Goal: Information Seeking & Learning: Learn about a topic

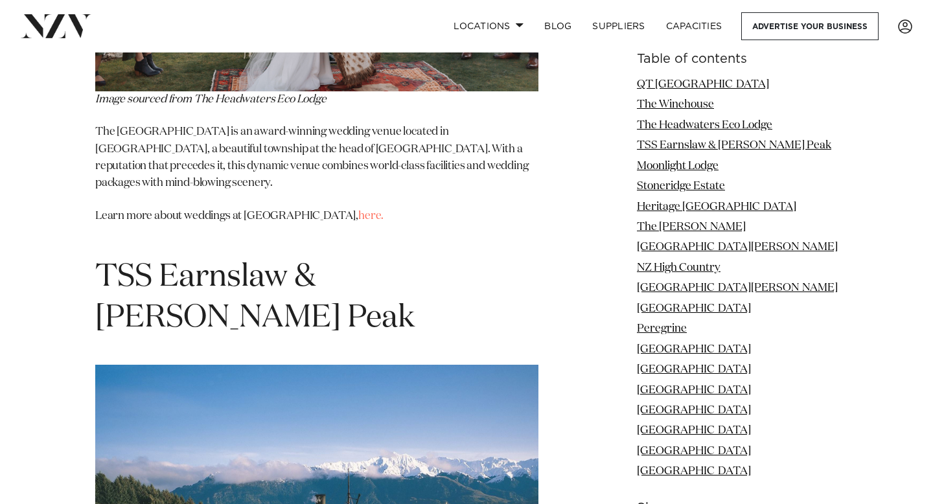
scroll to position [3033, 0]
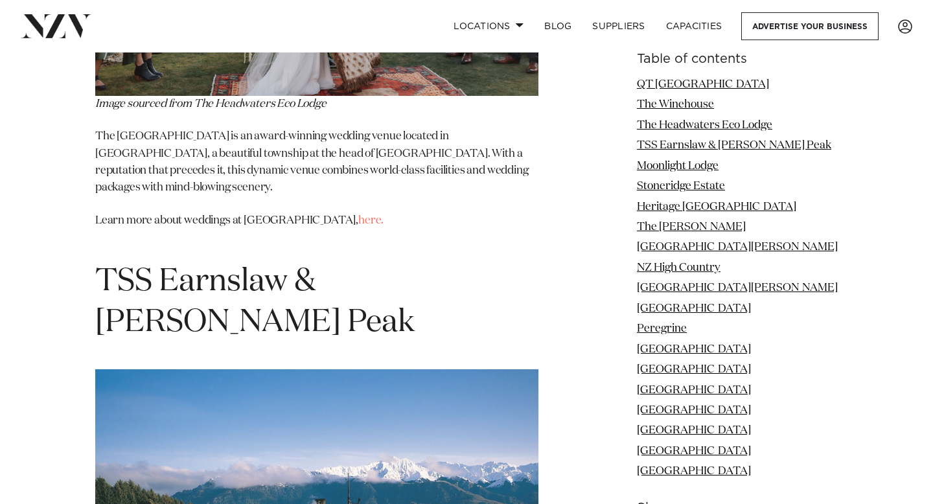
click at [370, 266] on span "TSS Earnslaw & [PERSON_NAME] Peak" at bounding box center [255, 302] width 320 height 72
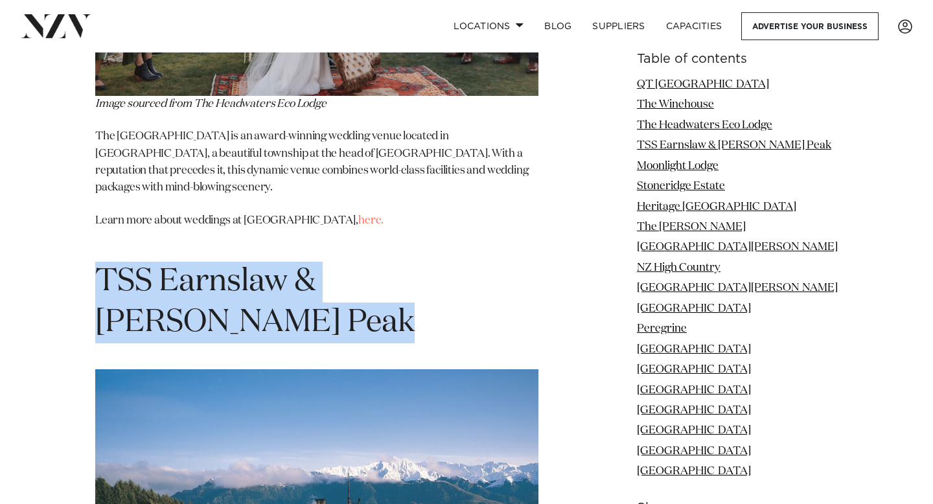
click at [370, 266] on span "TSS Earnslaw & [PERSON_NAME] Peak" at bounding box center [255, 302] width 320 height 72
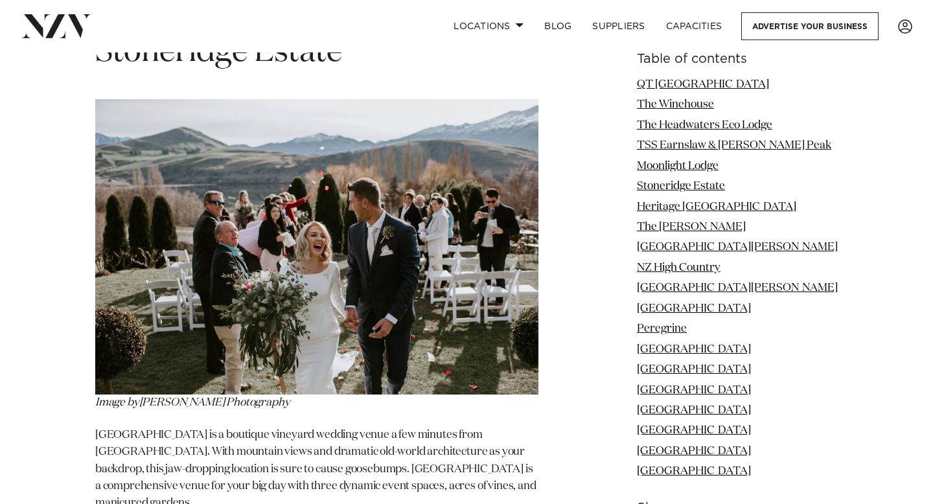
scroll to position [4436, 0]
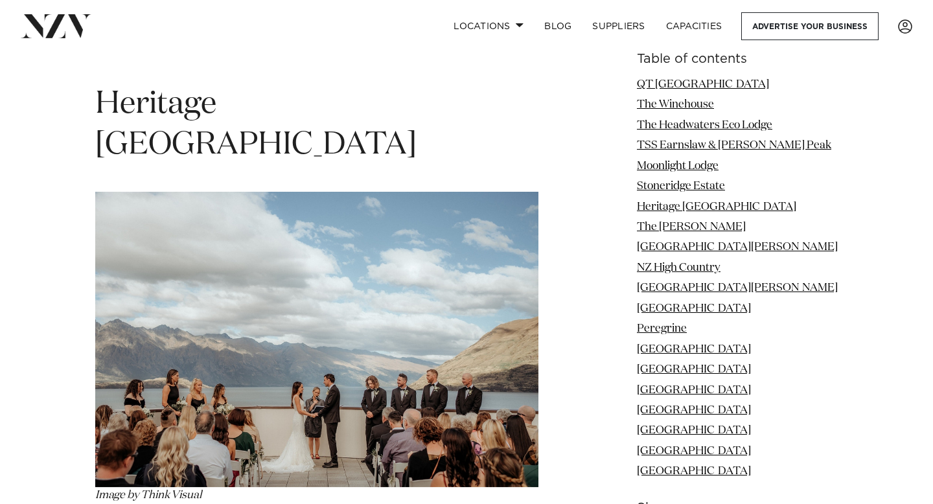
scroll to position [5029, 0]
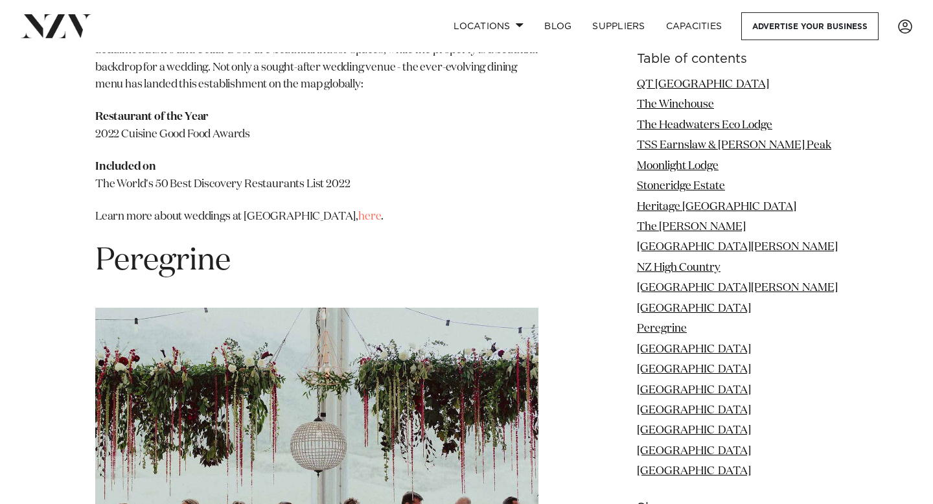
scroll to position [8189, 0]
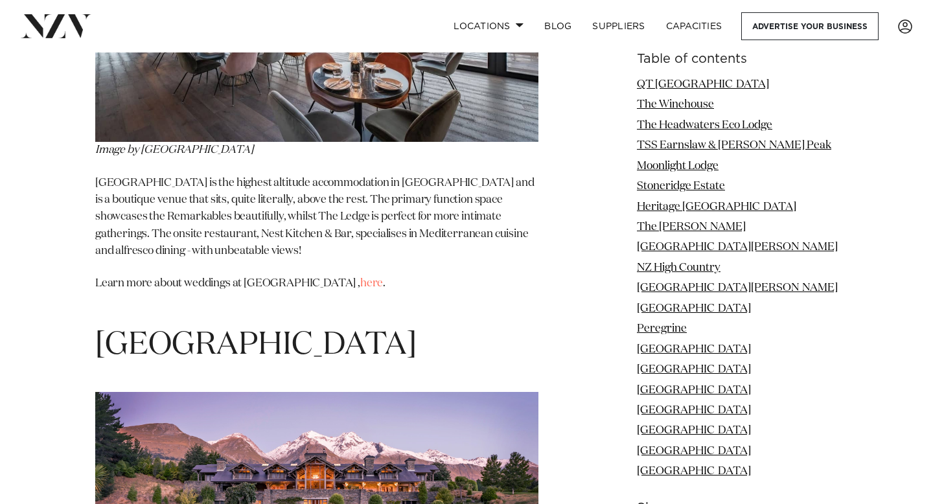
scroll to position [9178, 0]
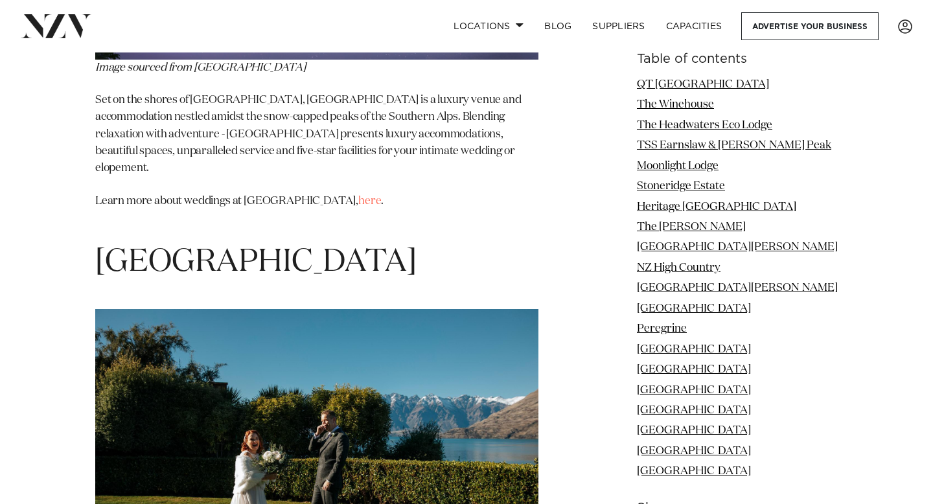
scroll to position [9761, 0]
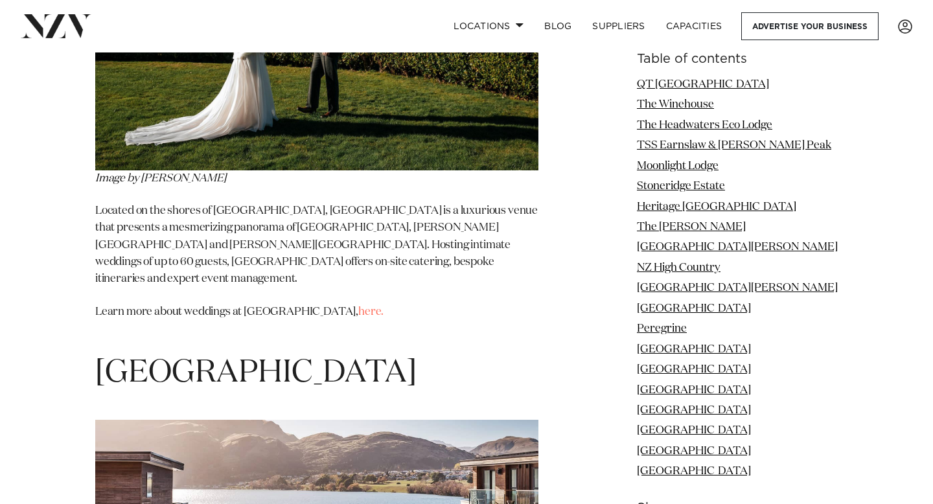
scroll to position [10171, 0]
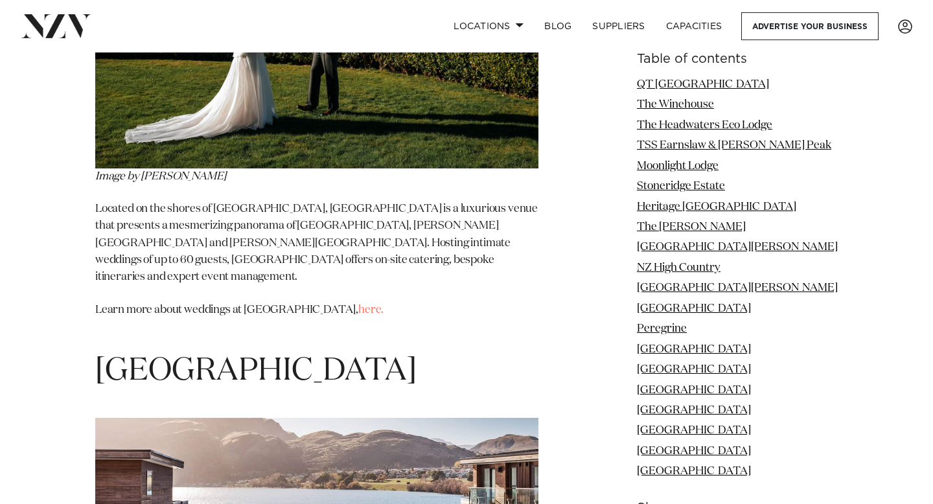
drag, startPoint x: 292, startPoint y: 390, endPoint x: 390, endPoint y: 385, distance: 98.0
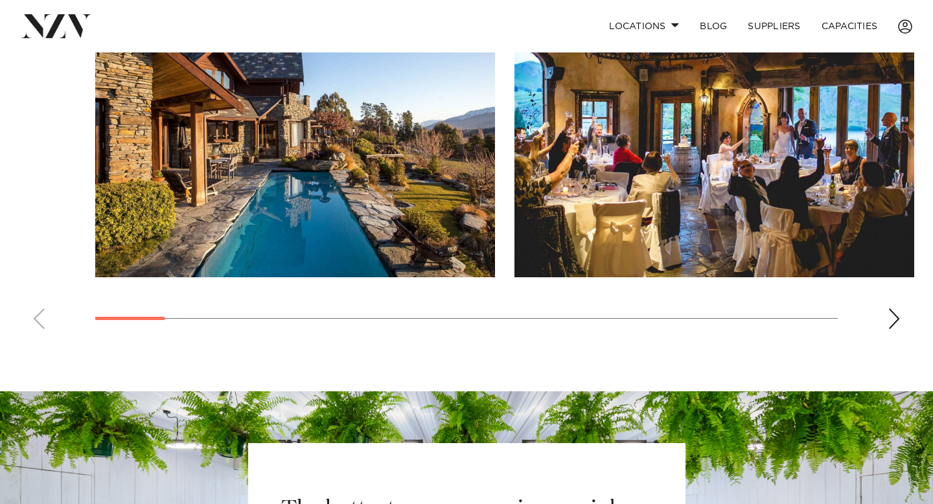
scroll to position [994, 0]
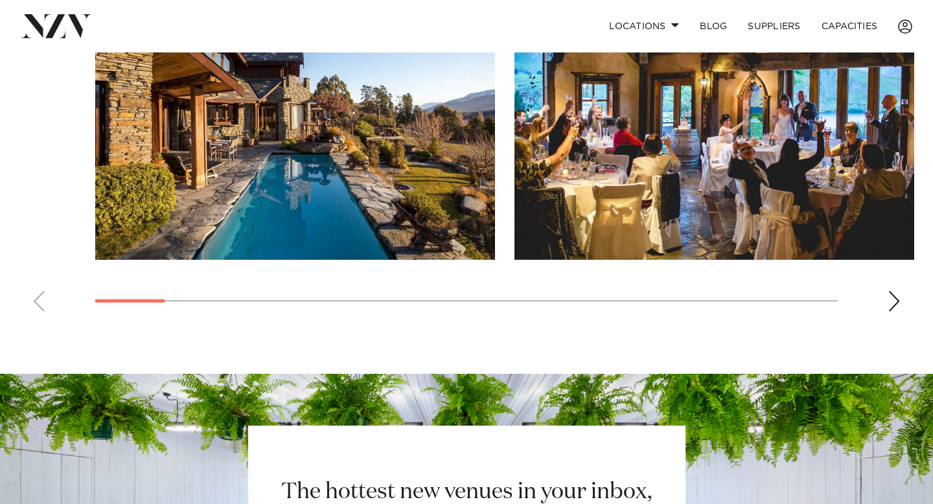
click at [900, 291] on div "Next slide" at bounding box center [894, 301] width 13 height 21
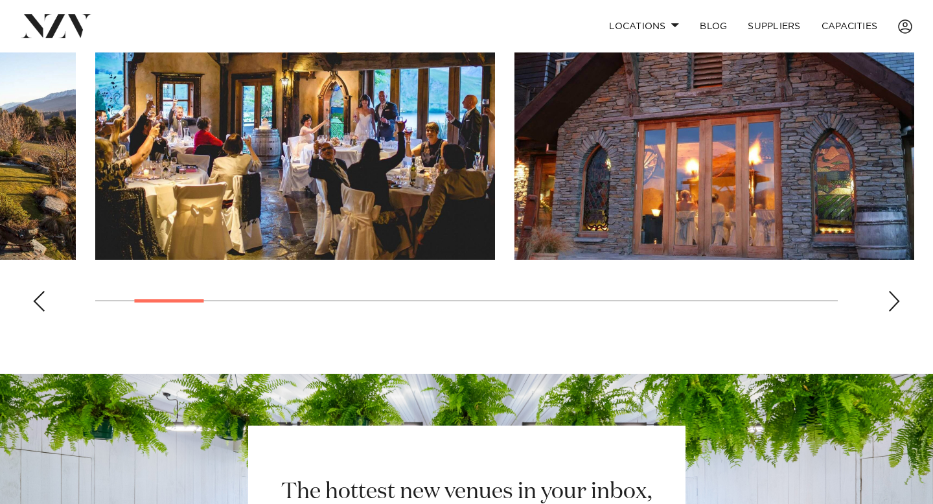
click at [900, 291] on div "Next slide" at bounding box center [894, 301] width 13 height 21
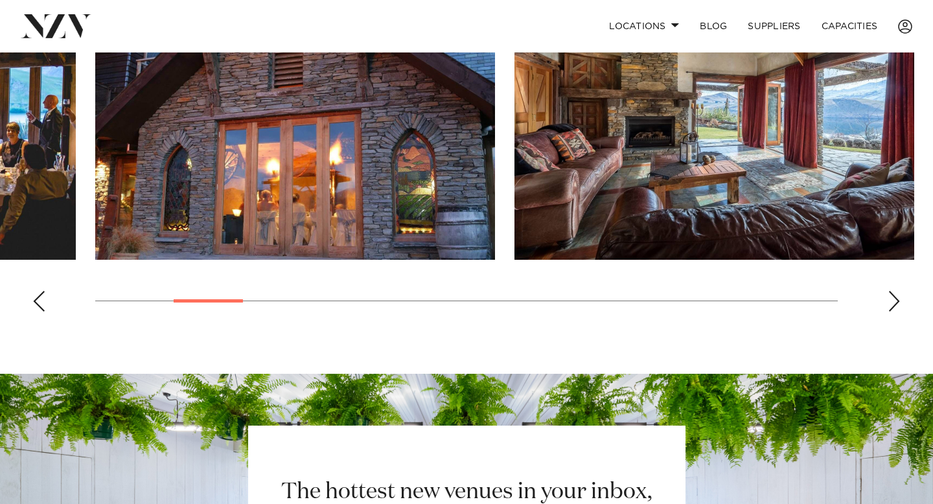
click at [900, 291] on div "Next slide" at bounding box center [894, 301] width 13 height 21
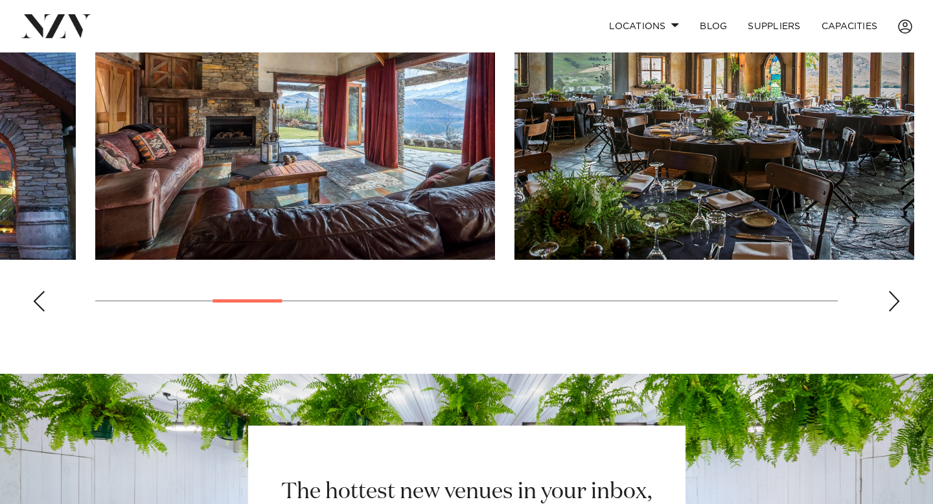
click at [900, 291] on div "Next slide" at bounding box center [894, 301] width 13 height 21
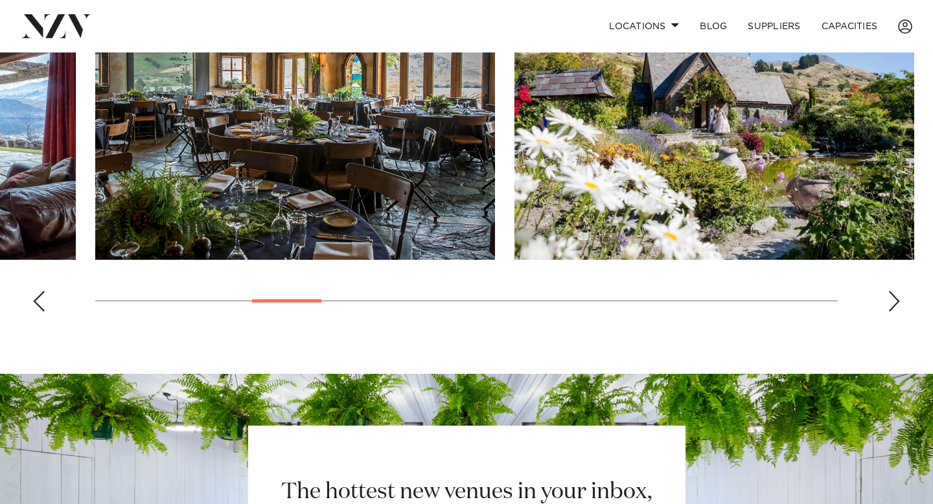
click at [900, 291] on div "Next slide" at bounding box center [894, 301] width 13 height 21
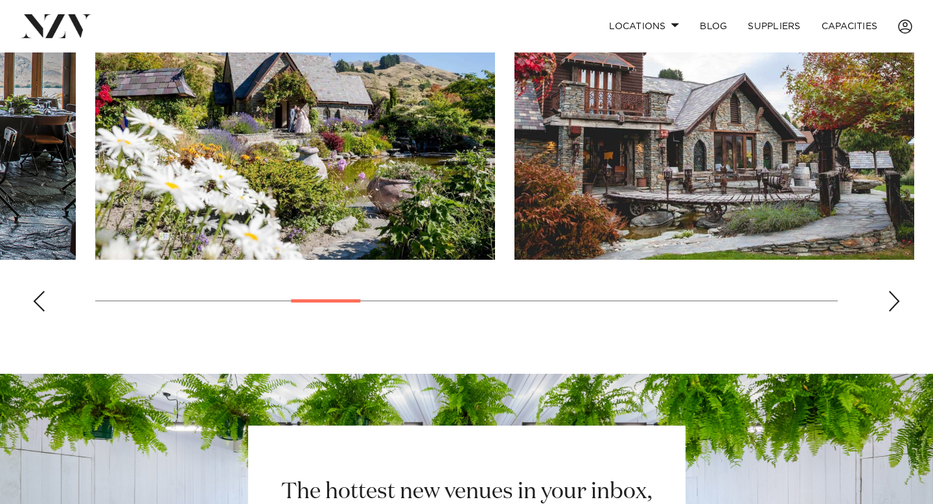
click at [900, 291] on div "Next slide" at bounding box center [894, 301] width 13 height 21
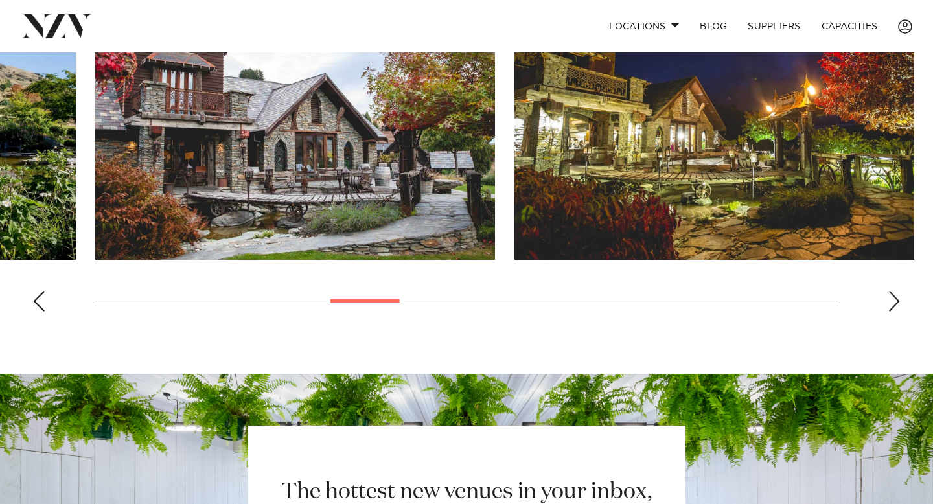
click at [899, 291] on div "Next slide" at bounding box center [894, 301] width 13 height 21
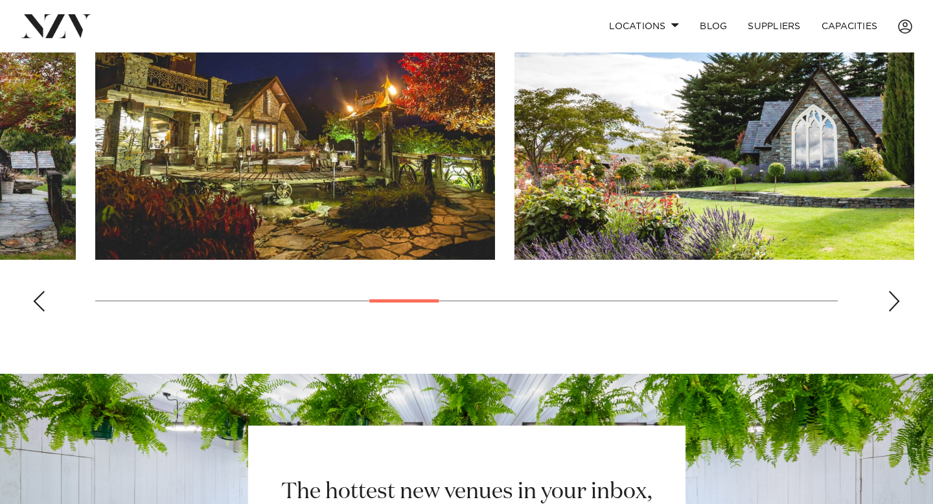
click at [899, 291] on div "Next slide" at bounding box center [894, 301] width 13 height 21
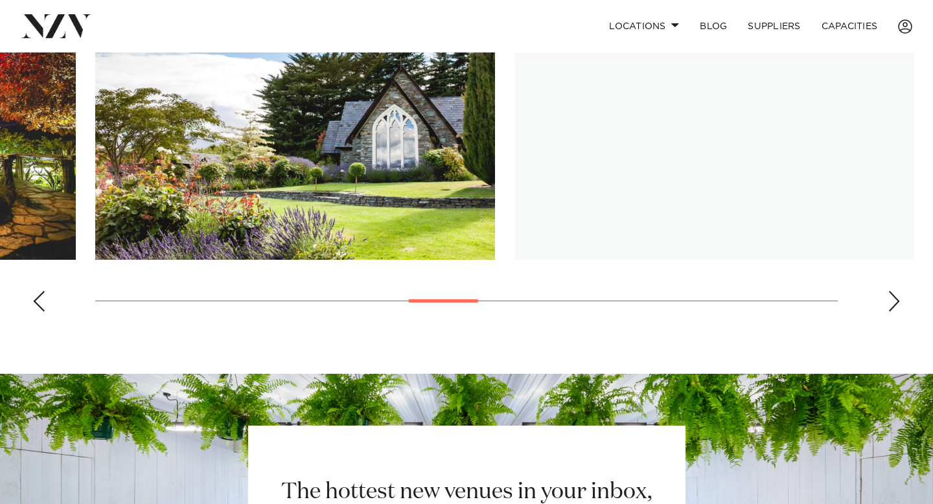
click at [899, 291] on div "Next slide" at bounding box center [894, 301] width 13 height 21
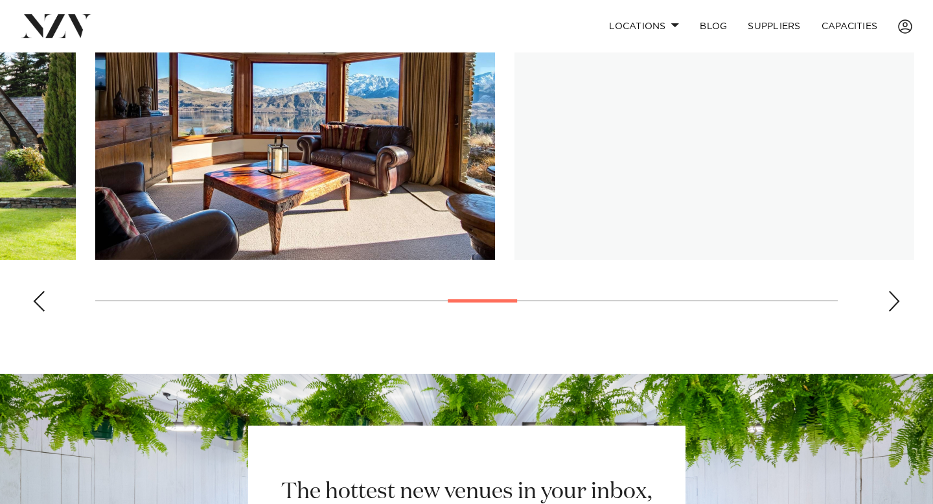
click at [899, 291] on div "Next slide" at bounding box center [894, 301] width 13 height 21
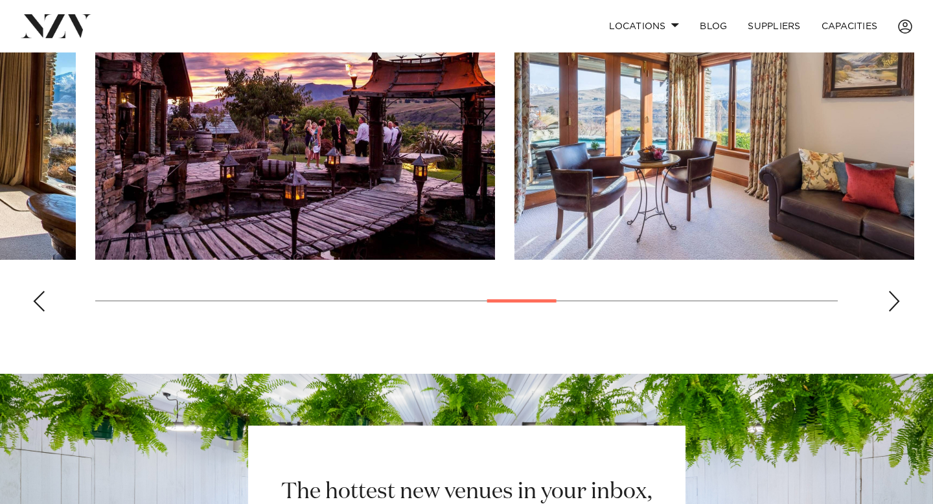
click at [899, 291] on div "Next slide" at bounding box center [894, 301] width 13 height 21
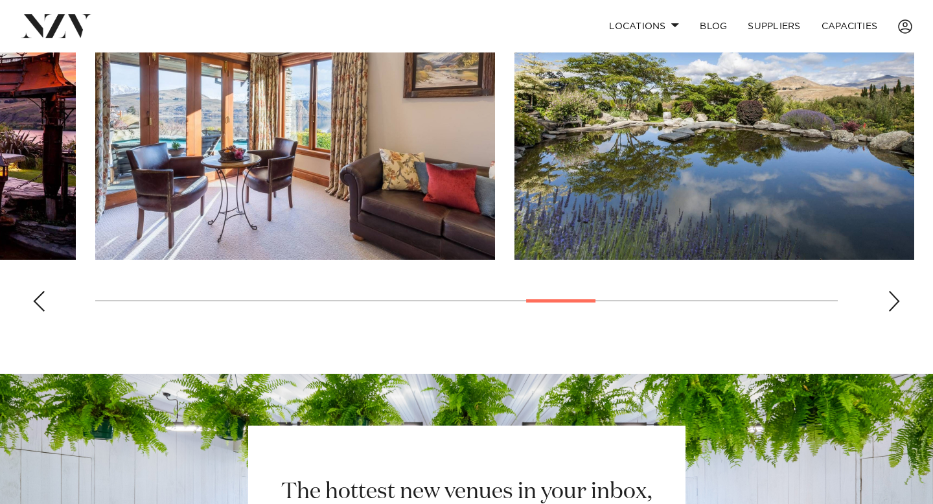
click at [899, 291] on div "Next slide" at bounding box center [894, 301] width 13 height 21
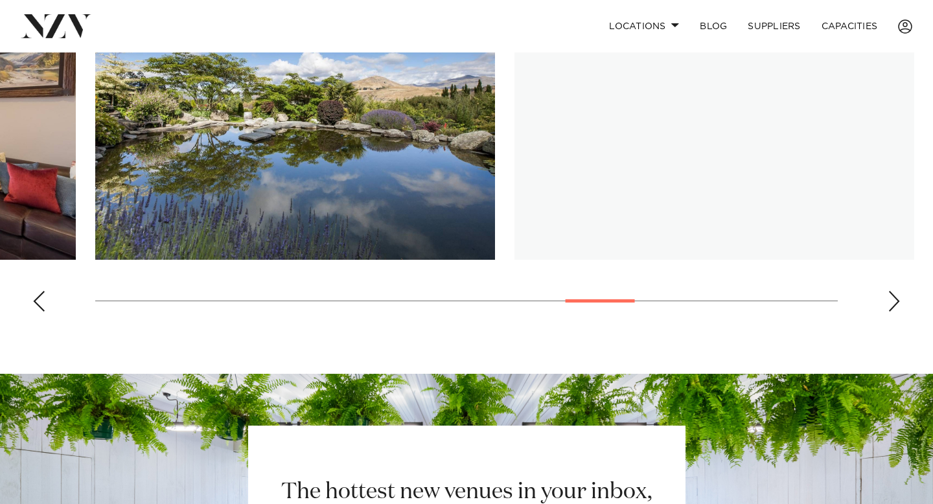
click at [899, 291] on div "Next slide" at bounding box center [894, 301] width 13 height 21
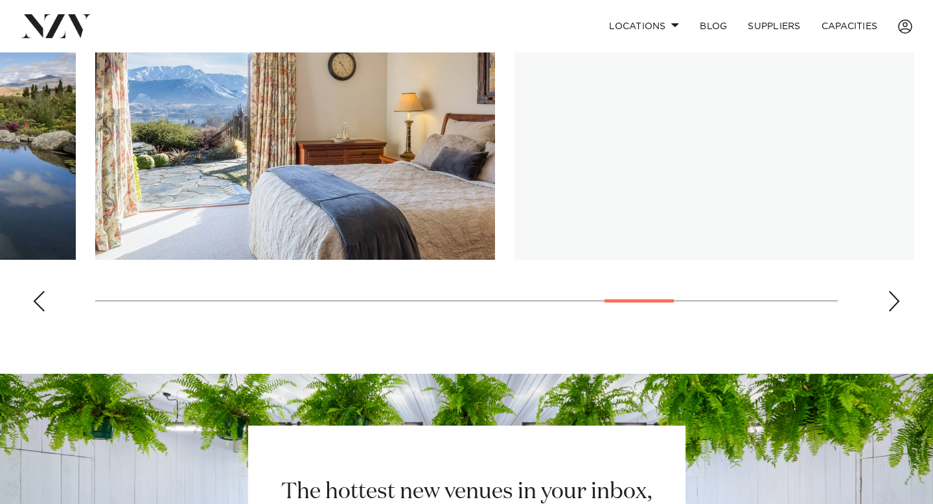
click at [899, 291] on div "Next slide" at bounding box center [894, 301] width 13 height 21
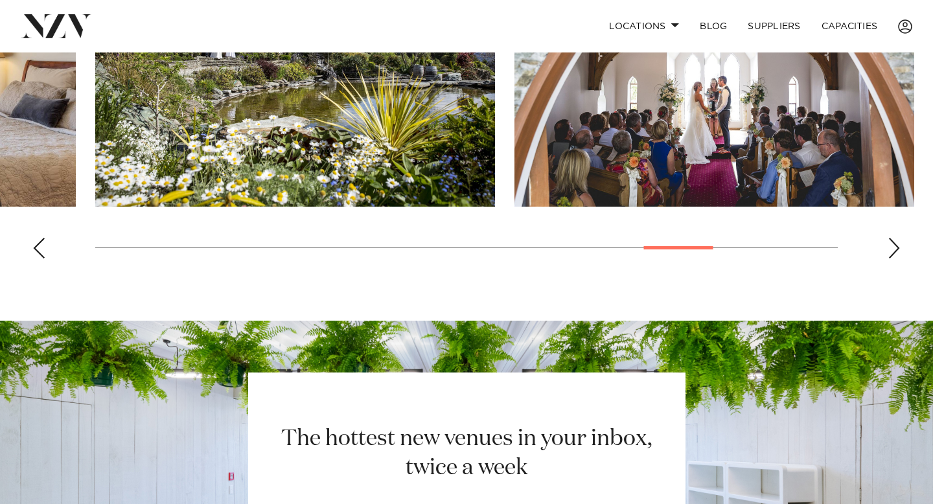
scroll to position [1046, 0]
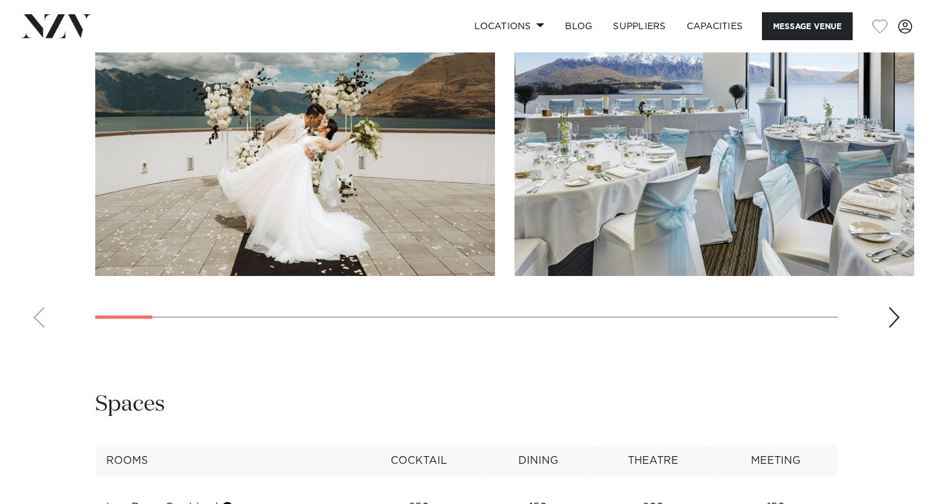
scroll to position [1422, 0]
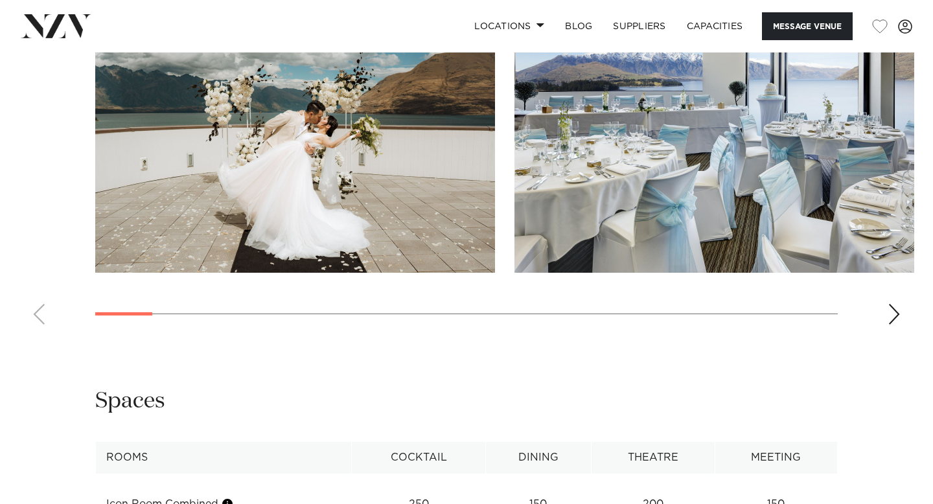
click at [890, 304] on div "Next slide" at bounding box center [894, 314] width 13 height 21
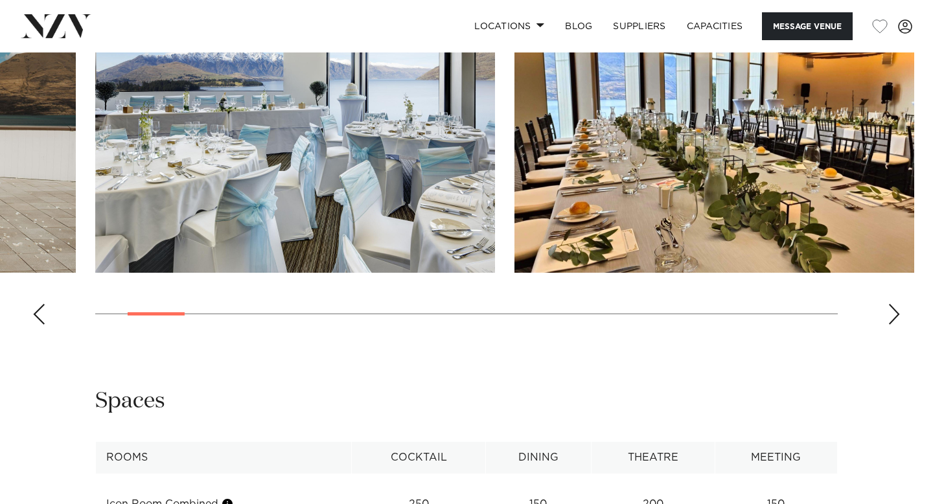
click at [890, 304] on div "Next slide" at bounding box center [894, 314] width 13 height 21
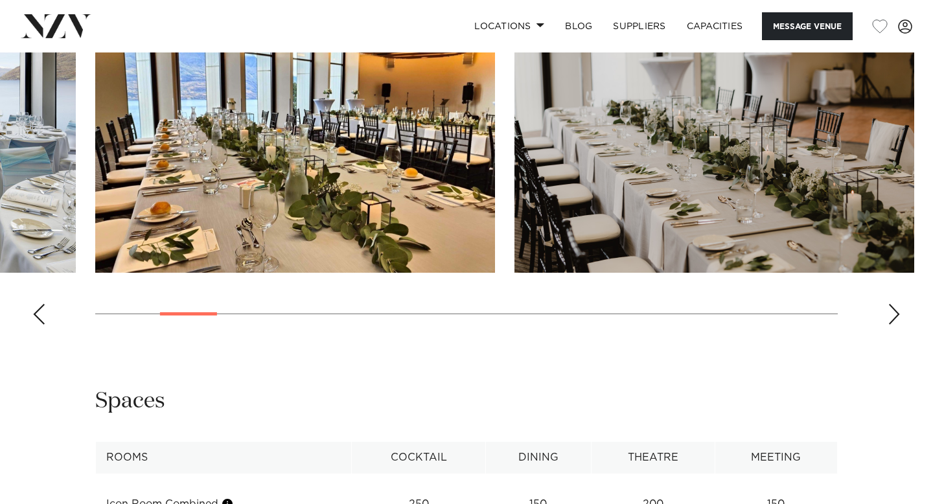
click at [890, 304] on div "Next slide" at bounding box center [894, 314] width 13 height 21
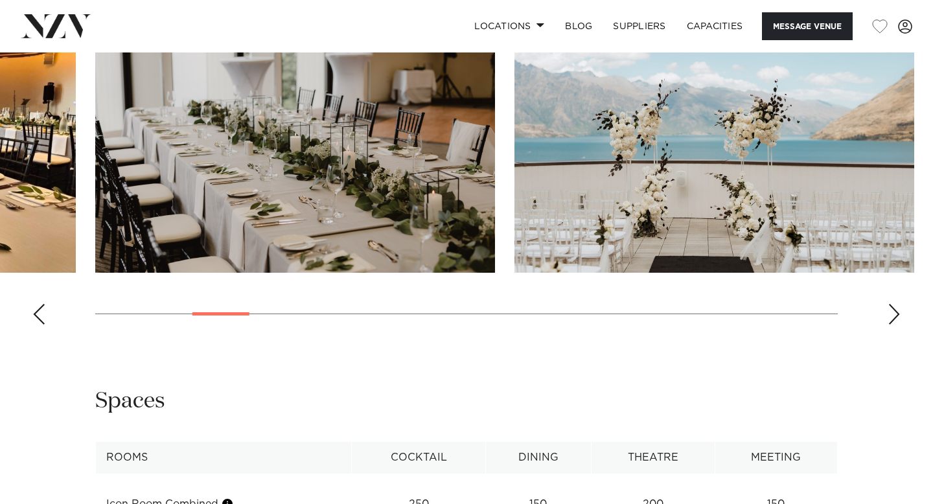
click at [890, 304] on div "Next slide" at bounding box center [894, 314] width 13 height 21
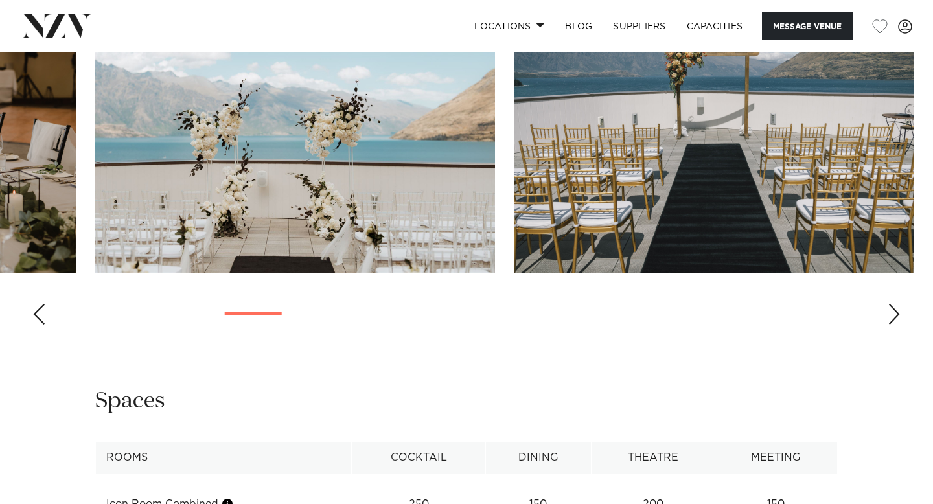
click at [890, 304] on div "Next slide" at bounding box center [894, 314] width 13 height 21
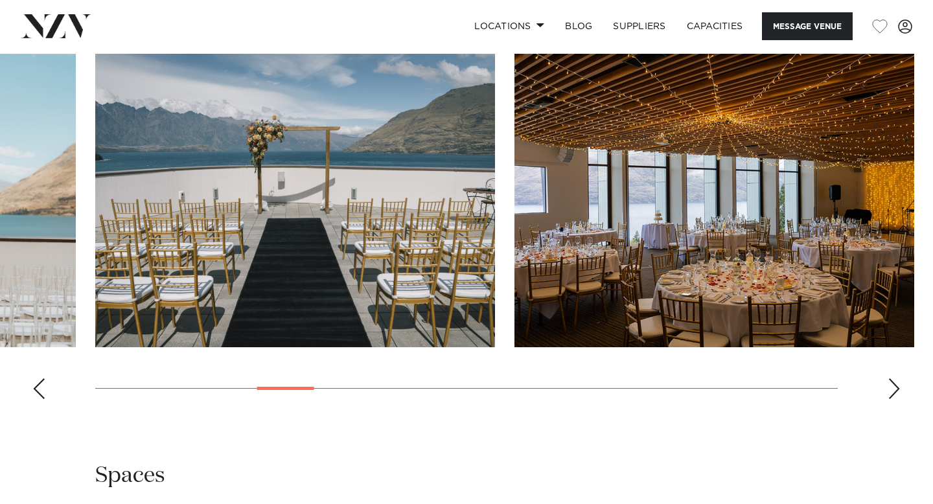
scroll to position [1442, 0]
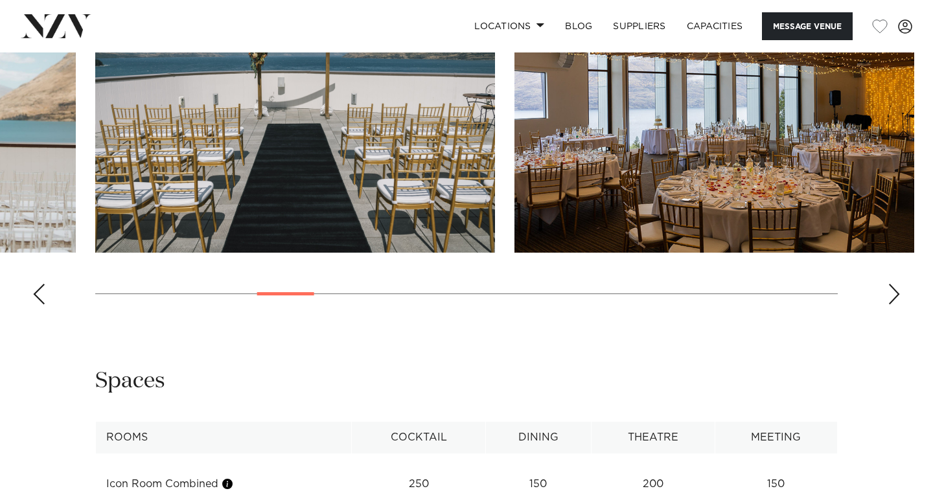
click at [891, 284] on div "Next slide" at bounding box center [894, 294] width 13 height 21
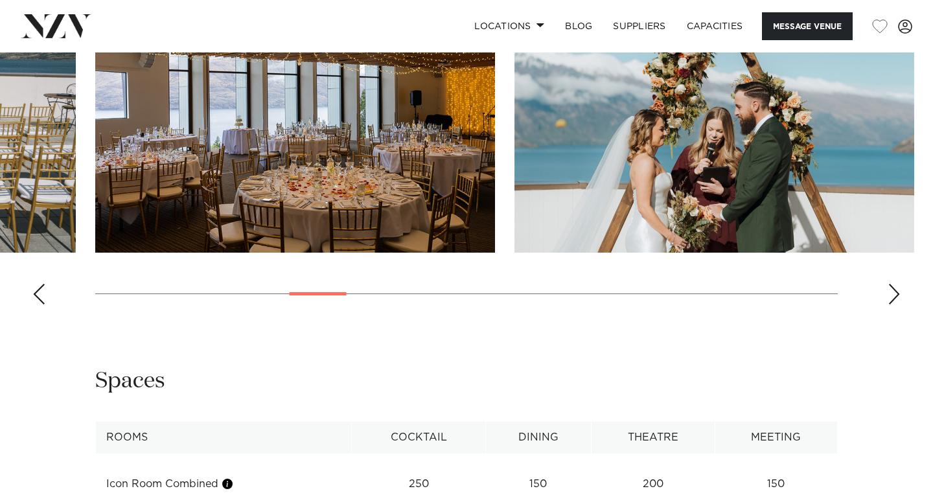
click at [891, 284] on div "Next slide" at bounding box center [894, 294] width 13 height 21
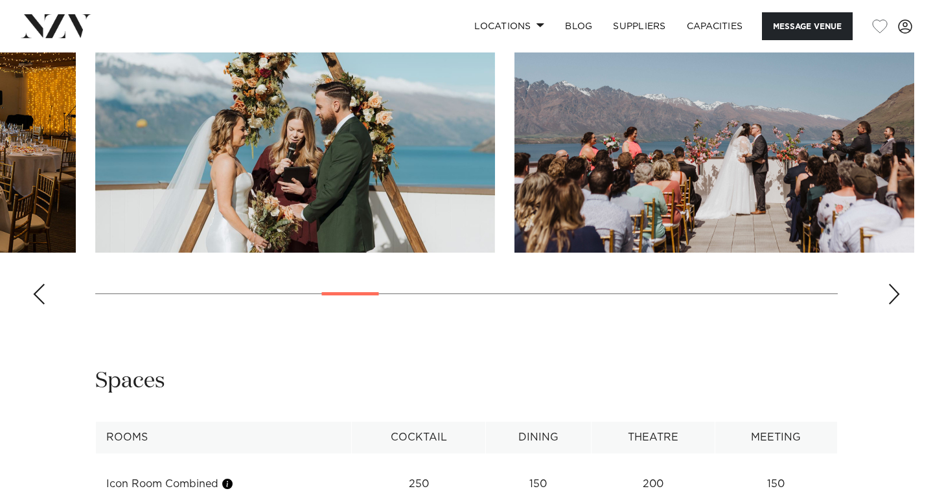
click at [891, 284] on div "Next slide" at bounding box center [894, 294] width 13 height 21
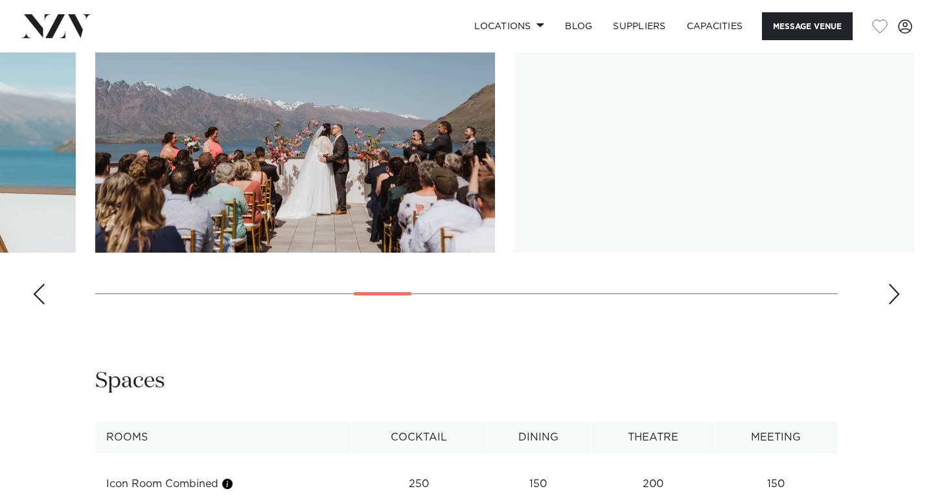
click at [891, 284] on div "Next slide" at bounding box center [894, 294] width 13 height 21
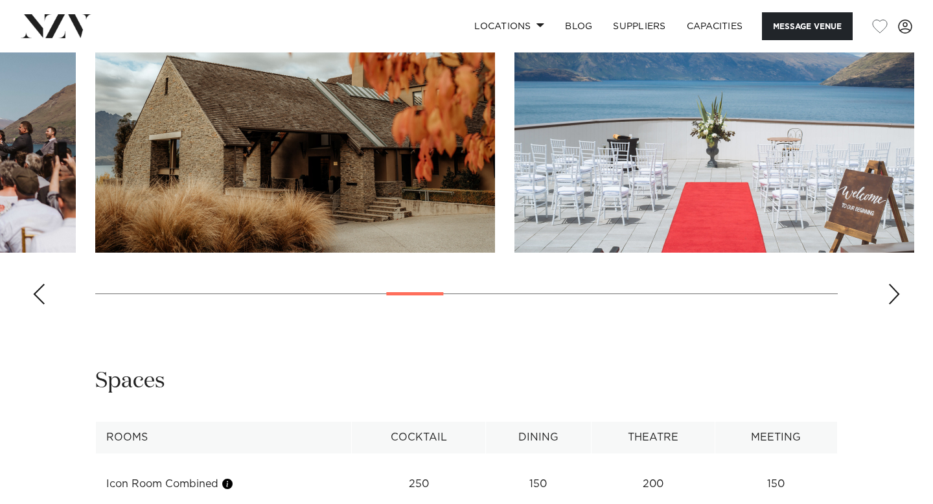
click at [891, 284] on div "Next slide" at bounding box center [894, 294] width 13 height 21
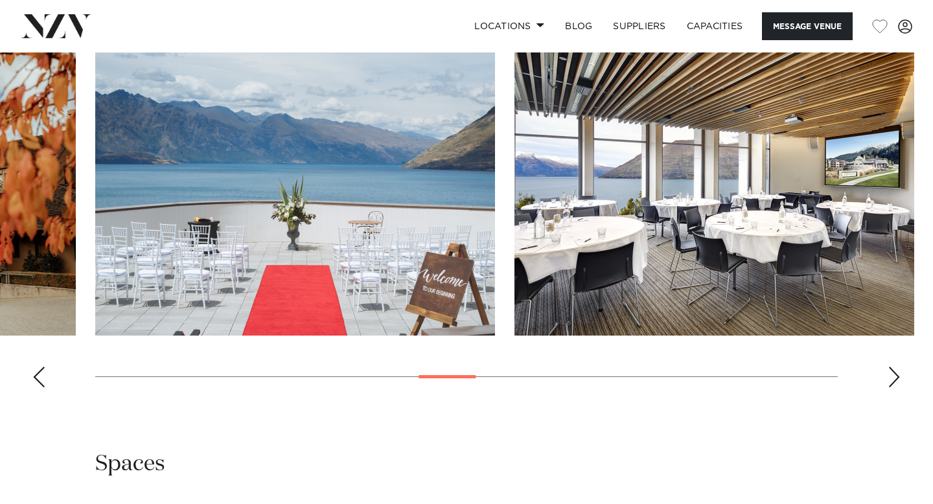
scroll to position [1362, 0]
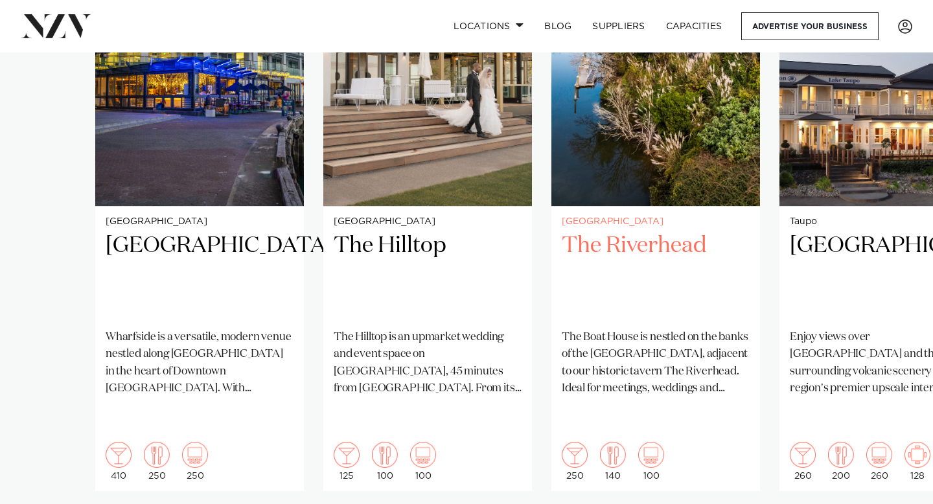
scroll to position [1103, 0]
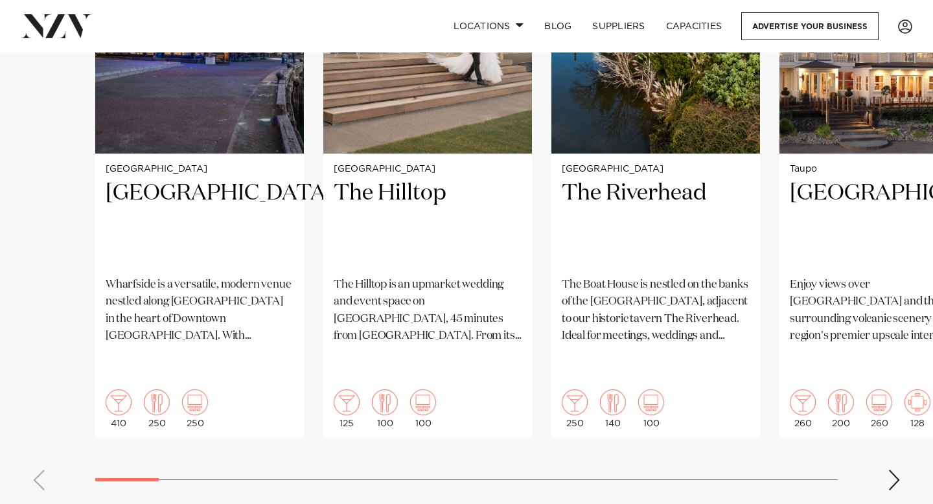
click at [889, 470] on div "Next slide" at bounding box center [894, 480] width 13 height 21
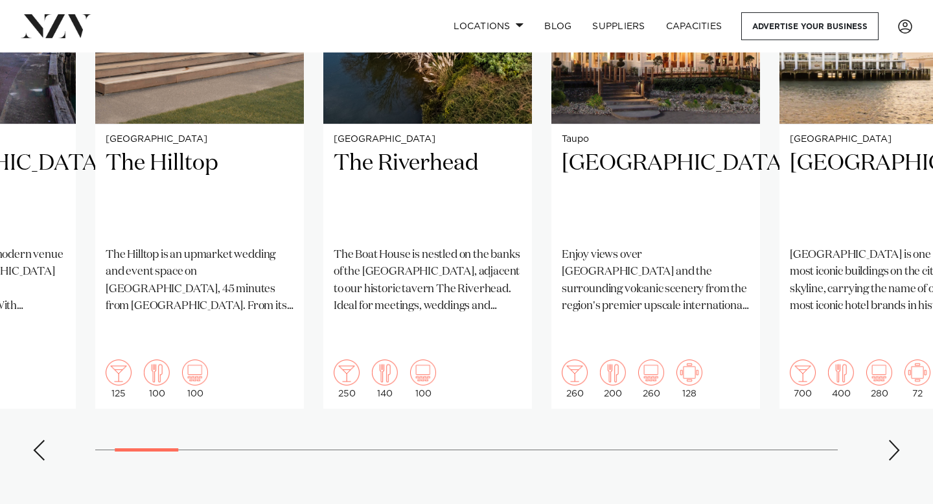
scroll to position [1134, 0]
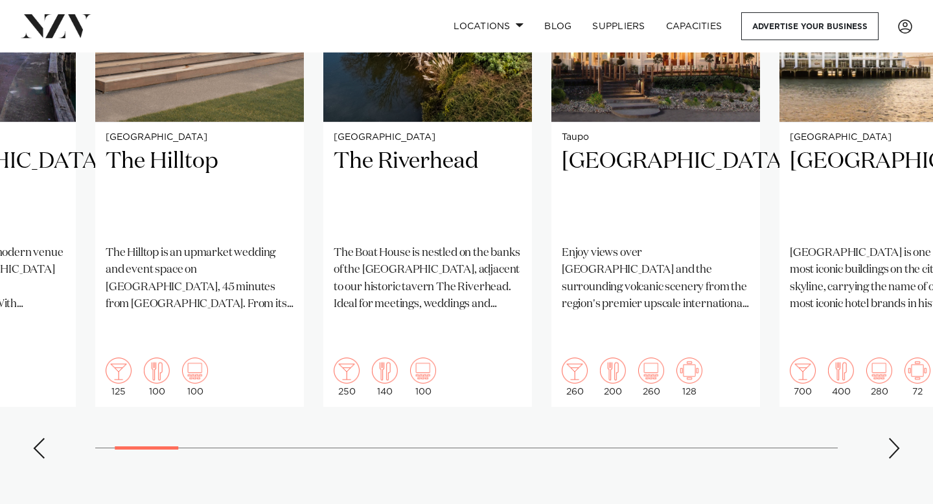
click at [895, 438] on div "Next slide" at bounding box center [894, 448] width 13 height 21
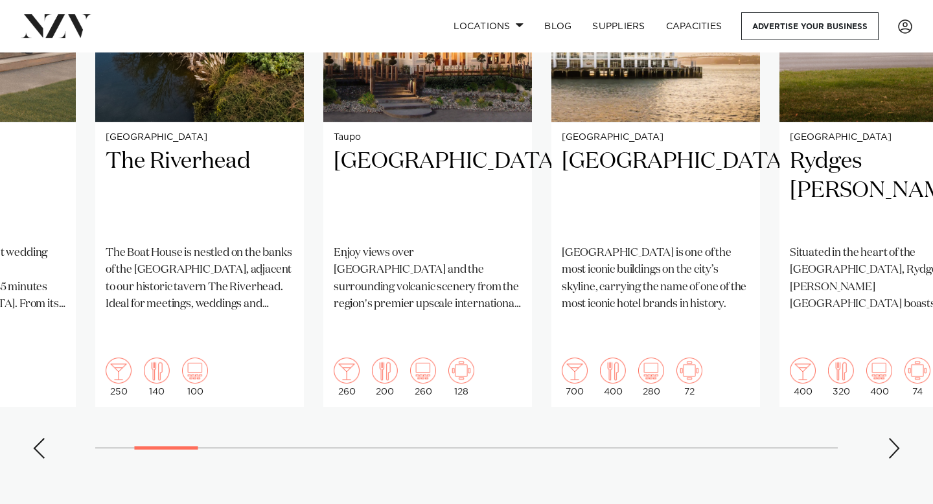
click at [895, 438] on div "Next slide" at bounding box center [894, 448] width 13 height 21
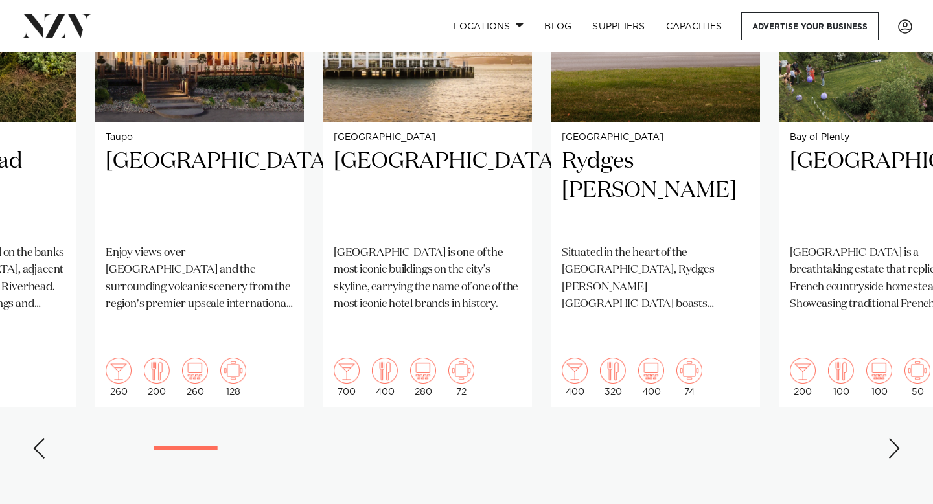
click at [895, 438] on div "Next slide" at bounding box center [894, 448] width 13 height 21
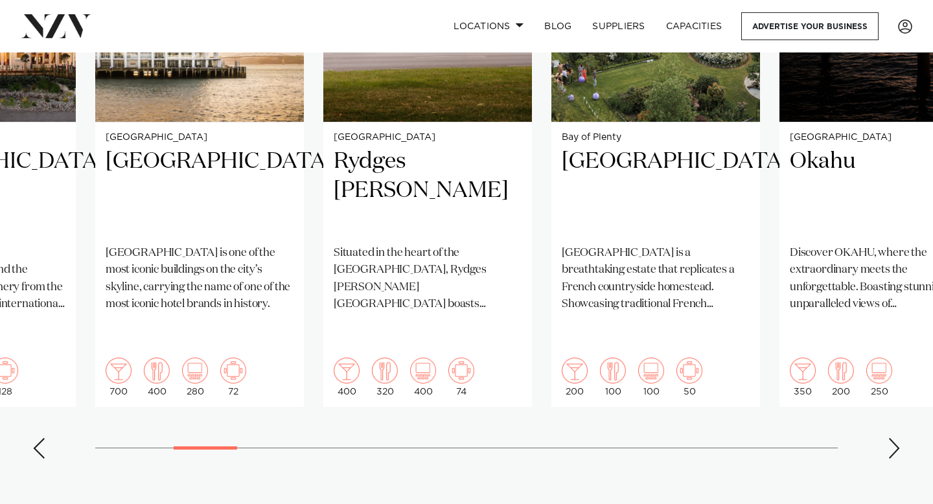
click at [895, 438] on div "Next slide" at bounding box center [894, 448] width 13 height 21
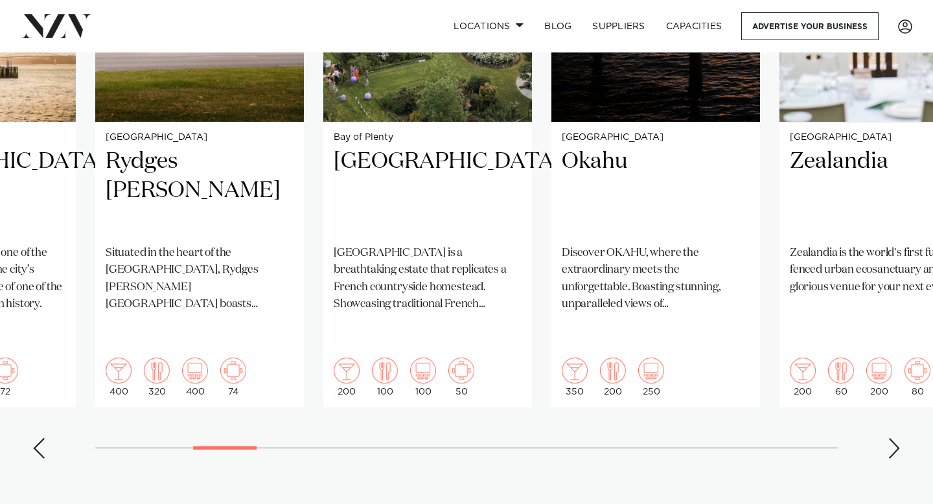
click at [895, 438] on div "Next slide" at bounding box center [894, 448] width 13 height 21
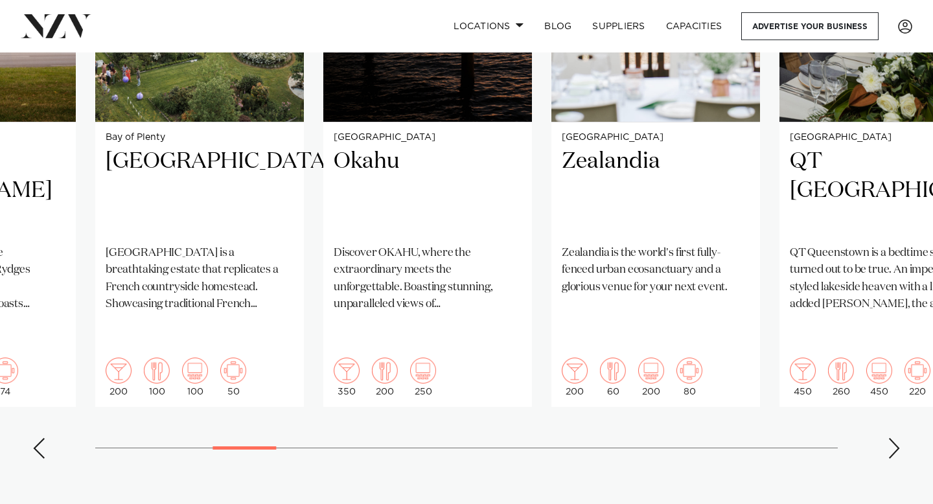
click at [895, 438] on div "Next slide" at bounding box center [894, 448] width 13 height 21
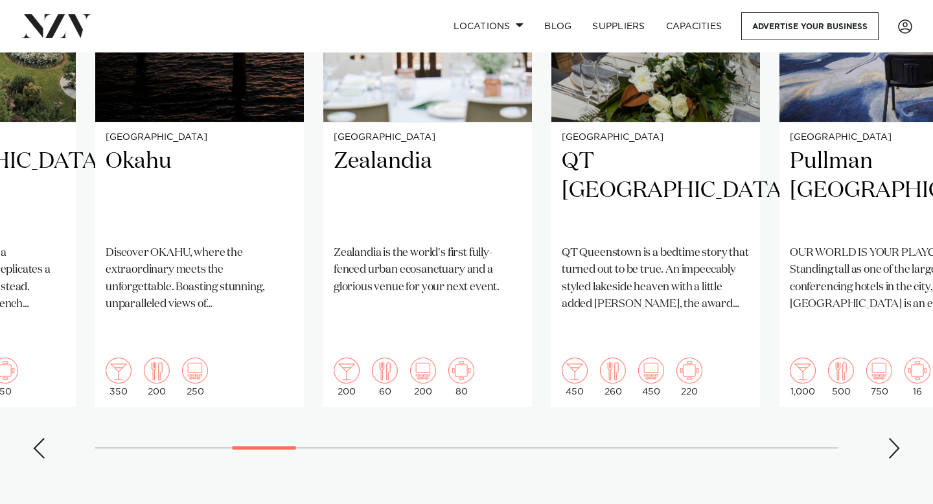
click at [895, 438] on div "Next slide" at bounding box center [894, 448] width 13 height 21
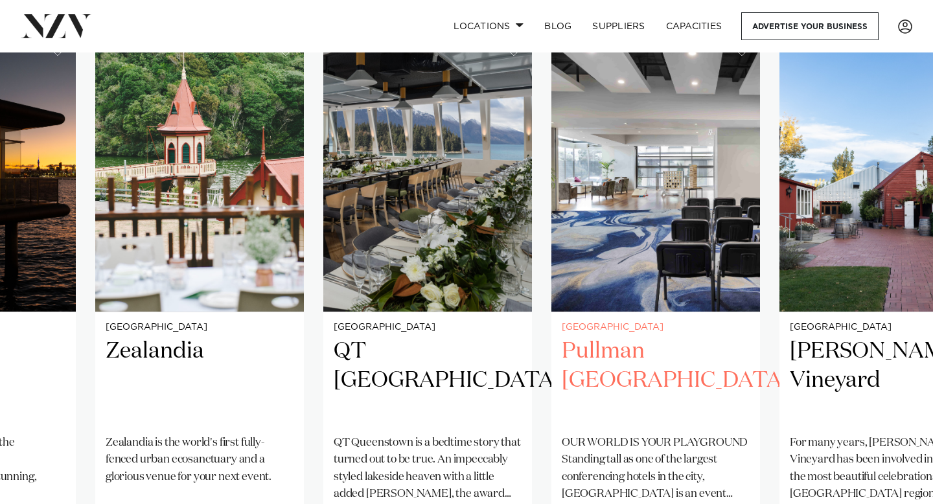
scroll to position [951, 0]
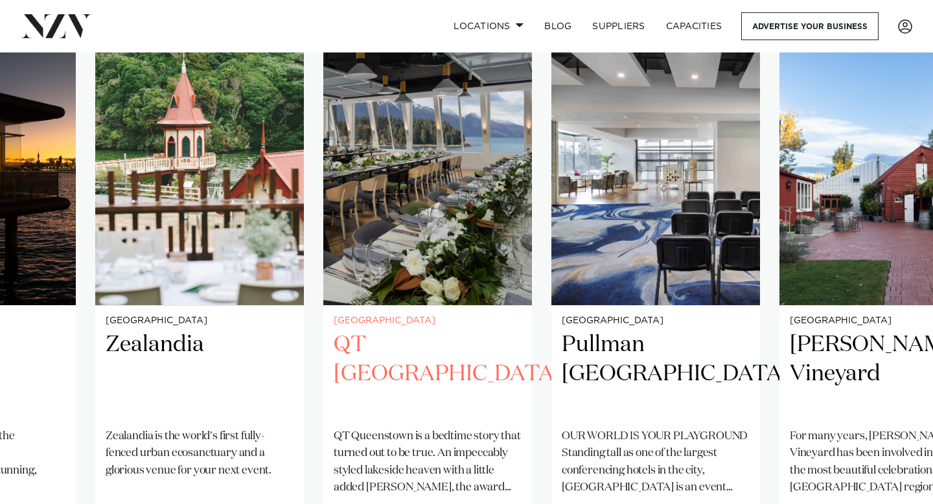
click at [455, 342] on h2 "QT [GEOGRAPHIC_DATA]" at bounding box center [428, 375] width 188 height 88
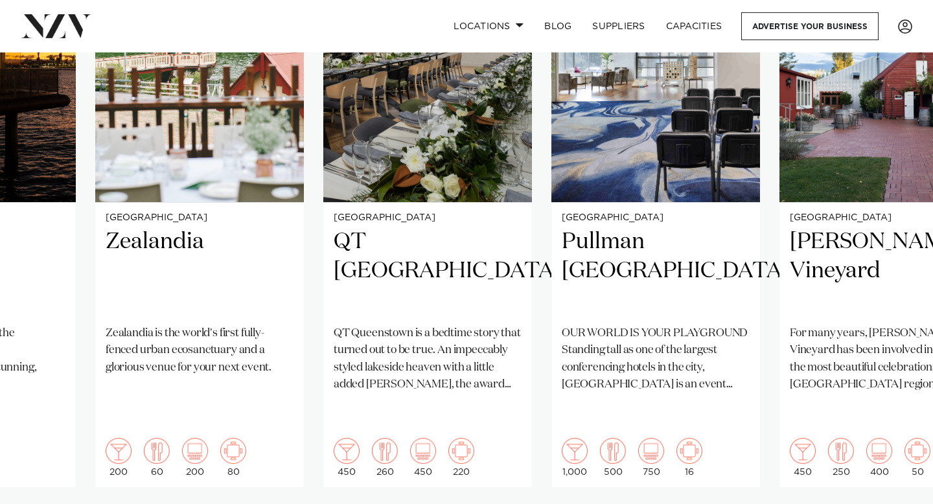
scroll to position [1055, 0]
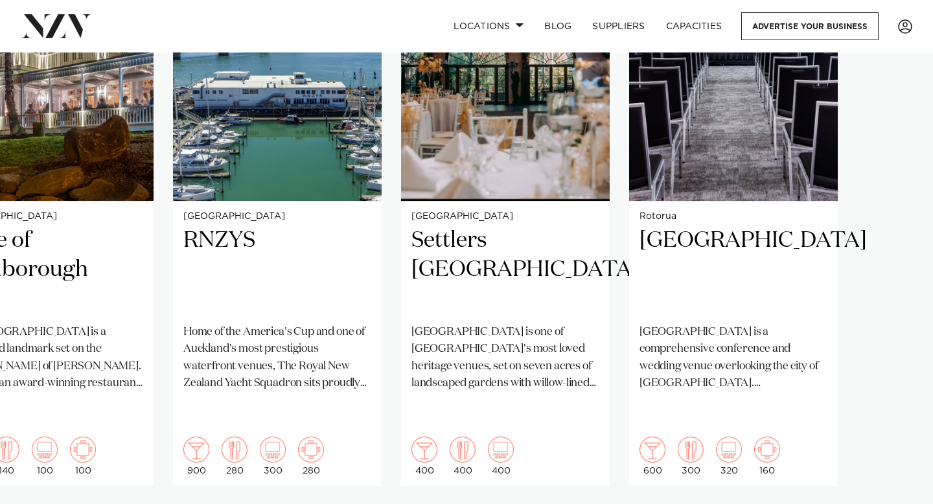
click at [898, 497] on swiper-container "Auckland Wharfside Event Centre Wharfside is a versatile, modern venue nestled …" at bounding box center [466, 235] width 933 height 628
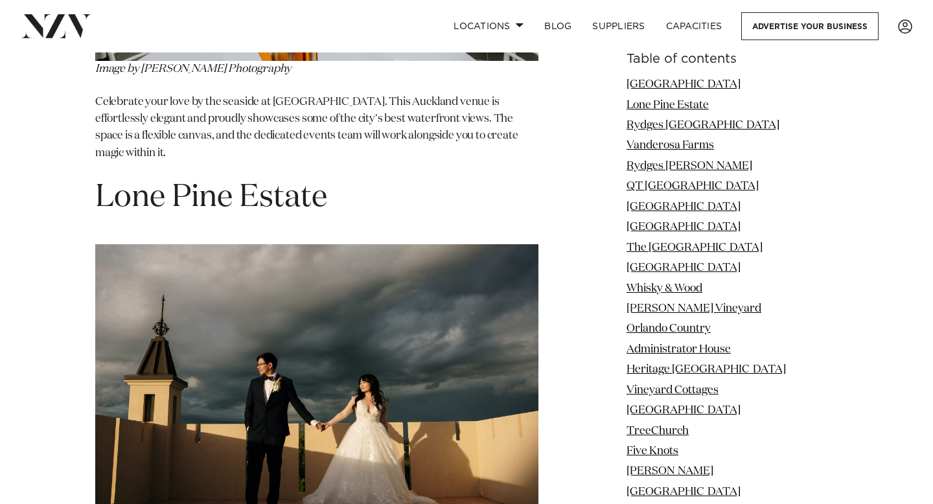
scroll to position [2029, 0]
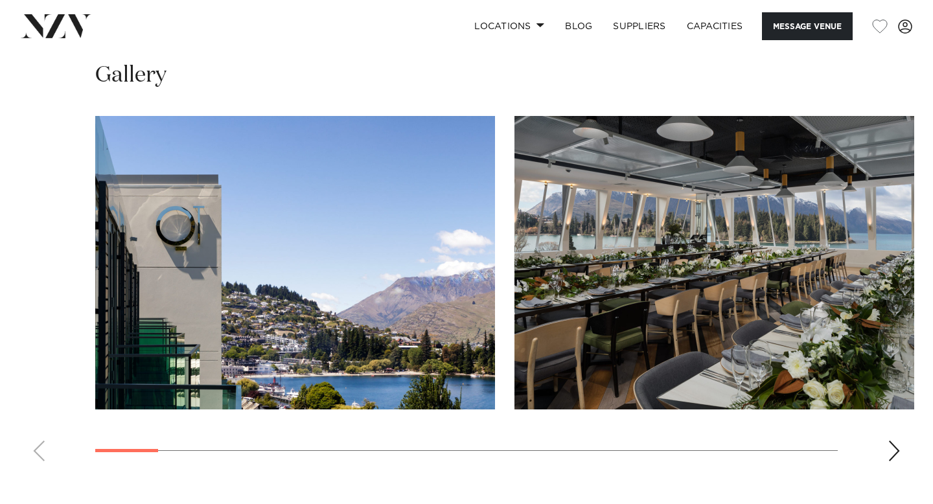
scroll to position [1757, 0]
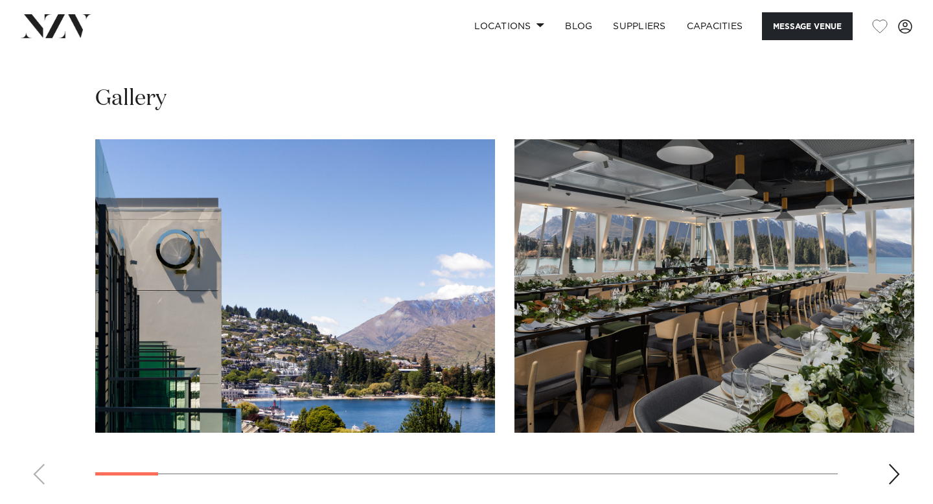
click at [891, 465] on div "Next slide" at bounding box center [894, 474] width 13 height 21
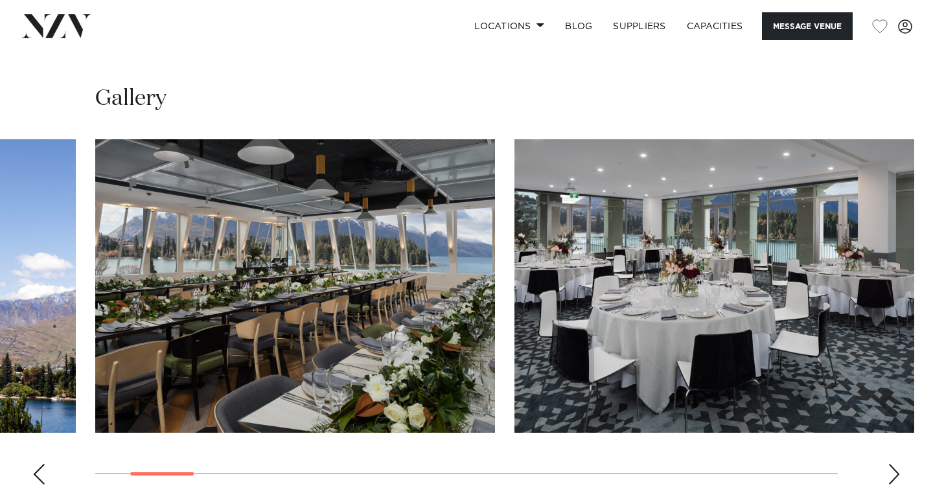
click at [891, 465] on div "Next slide" at bounding box center [894, 474] width 13 height 21
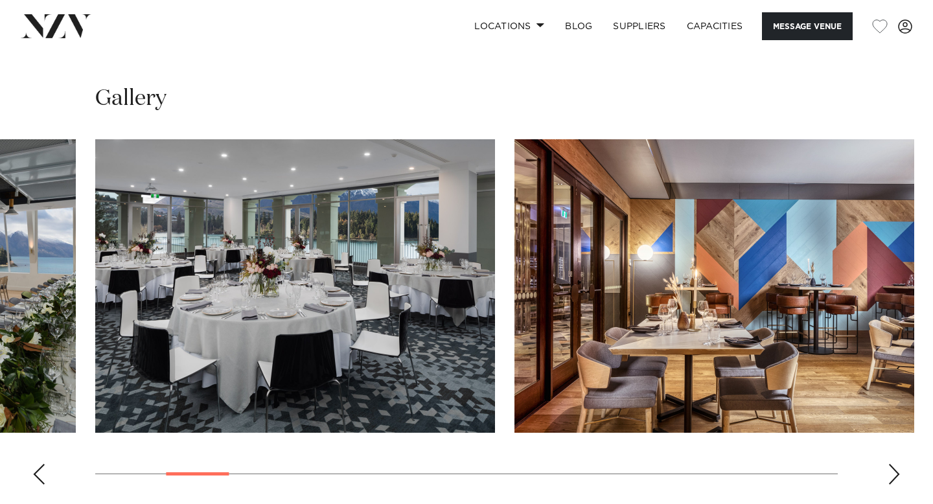
click at [891, 465] on div "Next slide" at bounding box center [894, 474] width 13 height 21
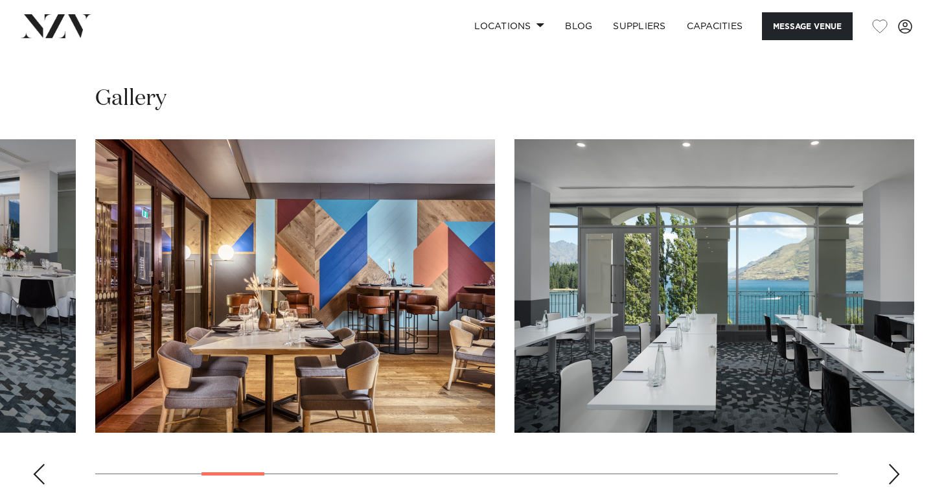
click at [891, 465] on div "Next slide" at bounding box center [894, 474] width 13 height 21
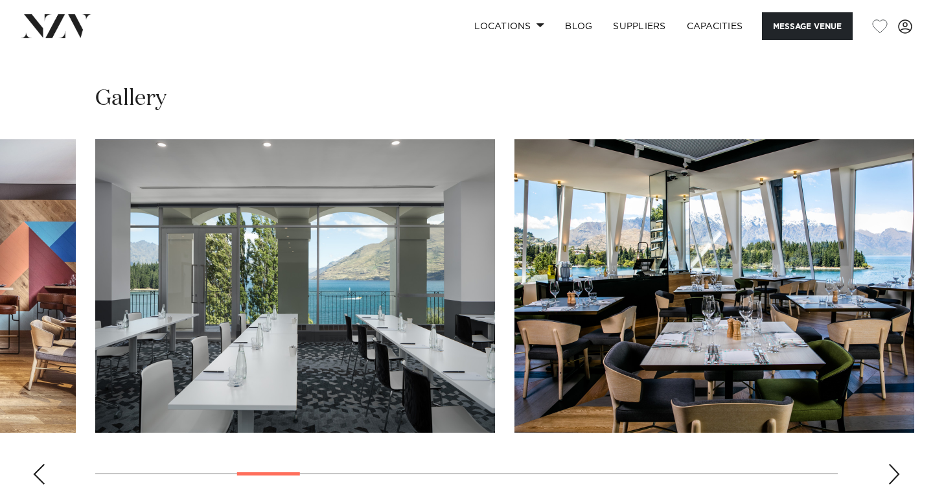
click at [891, 465] on div "Next slide" at bounding box center [894, 474] width 13 height 21
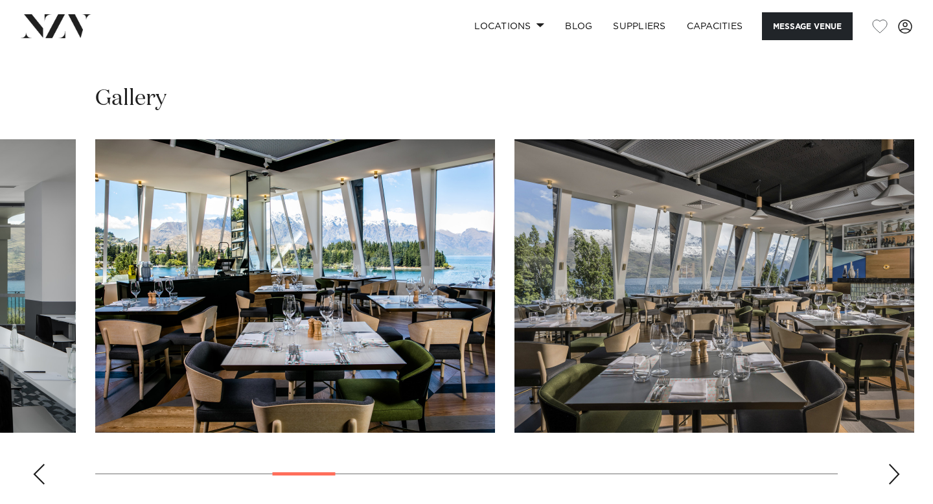
click at [891, 465] on div "Next slide" at bounding box center [894, 474] width 13 height 21
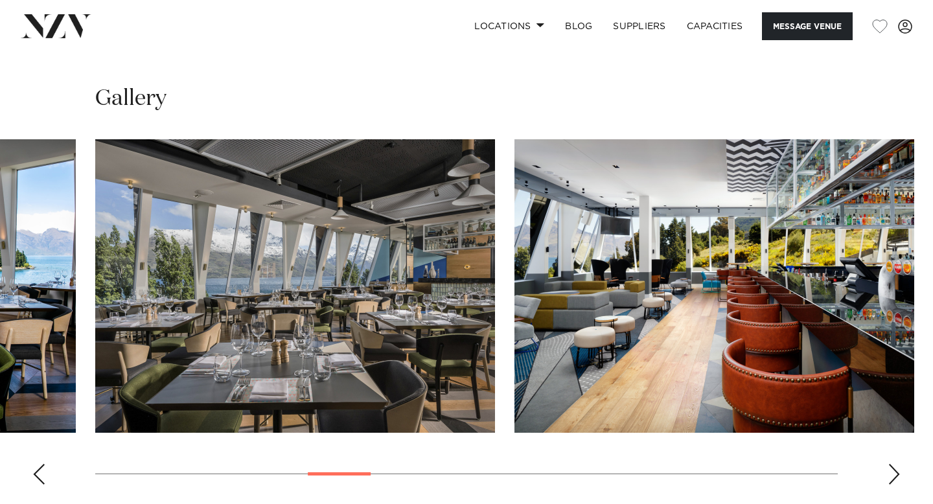
click at [891, 465] on div "Next slide" at bounding box center [894, 474] width 13 height 21
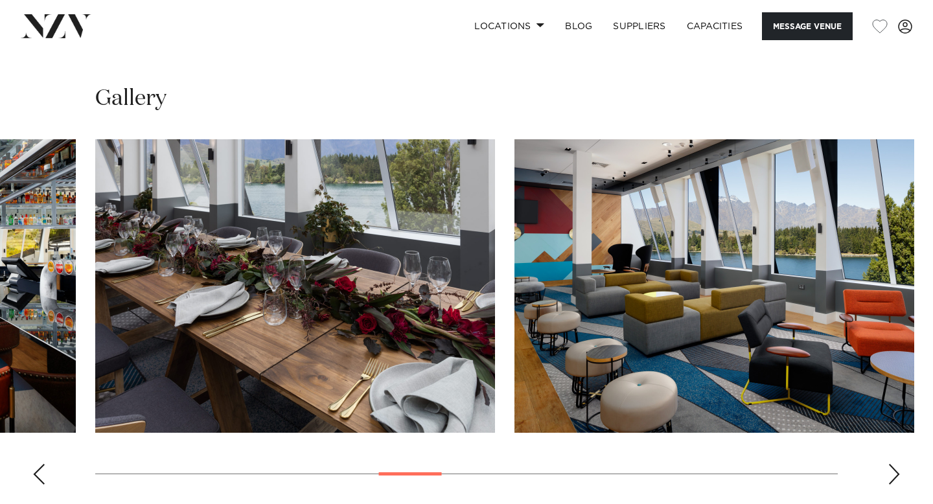
click at [891, 465] on div "Next slide" at bounding box center [894, 474] width 13 height 21
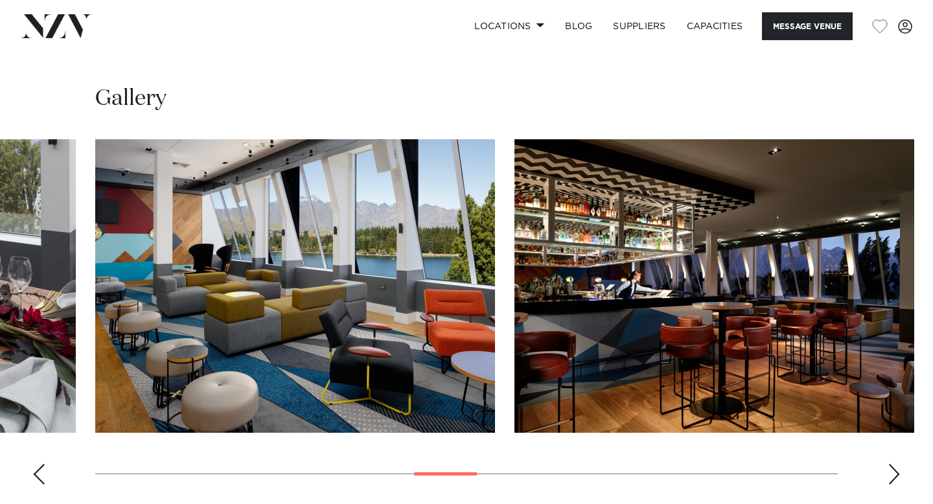
click at [891, 465] on div "Next slide" at bounding box center [894, 474] width 13 height 21
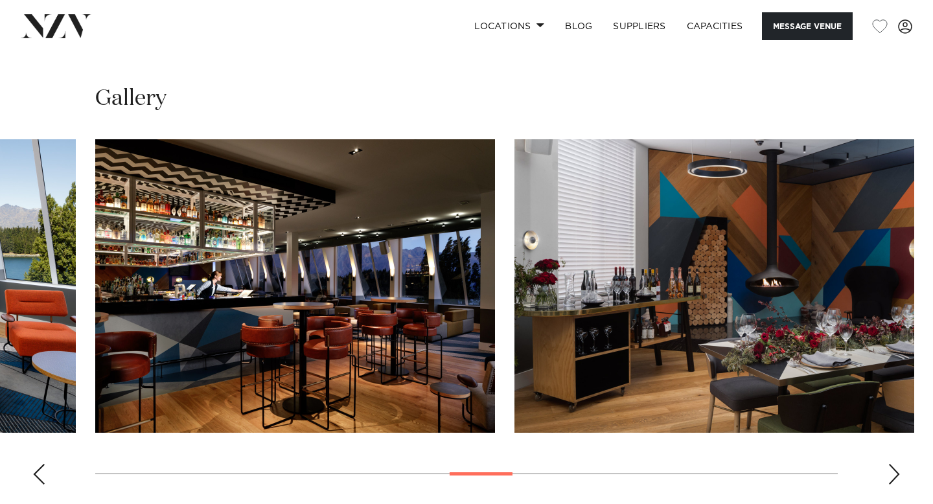
click at [891, 465] on div "Next slide" at bounding box center [894, 474] width 13 height 21
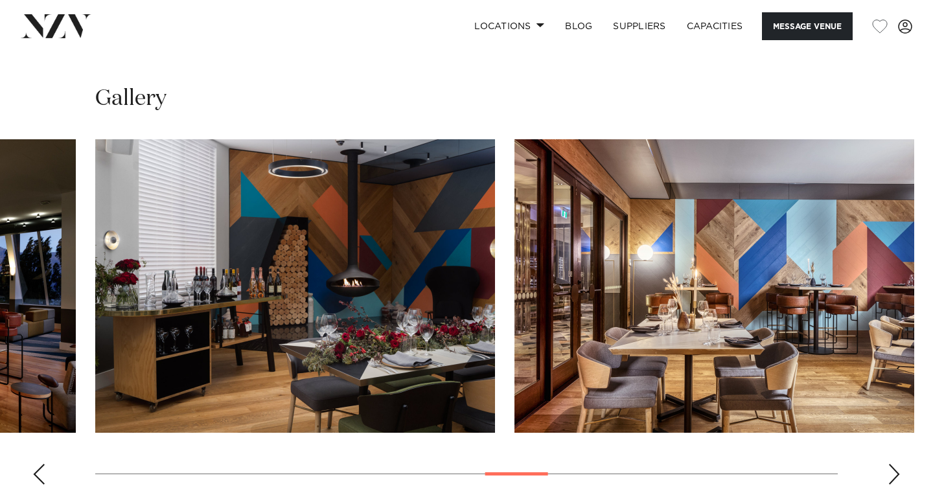
click at [891, 465] on div "Next slide" at bounding box center [894, 474] width 13 height 21
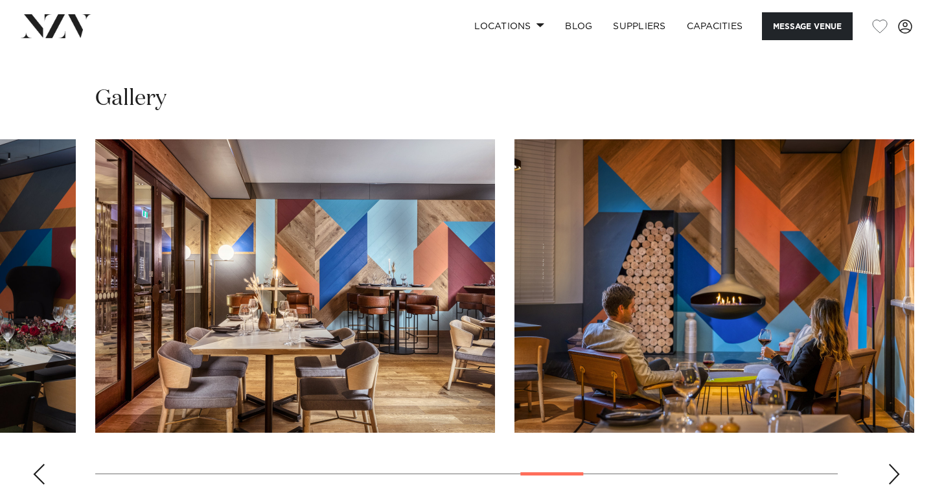
click at [891, 465] on div "Next slide" at bounding box center [894, 474] width 13 height 21
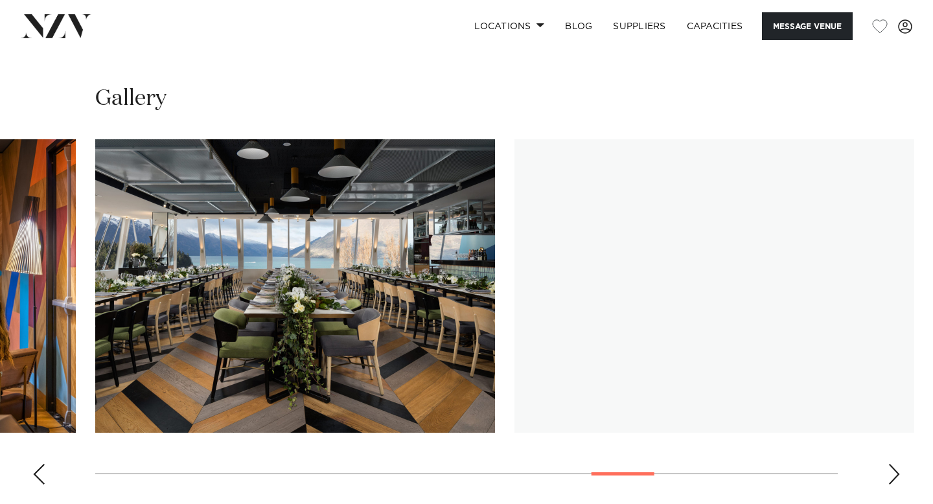
click at [891, 465] on div "Next slide" at bounding box center [894, 474] width 13 height 21
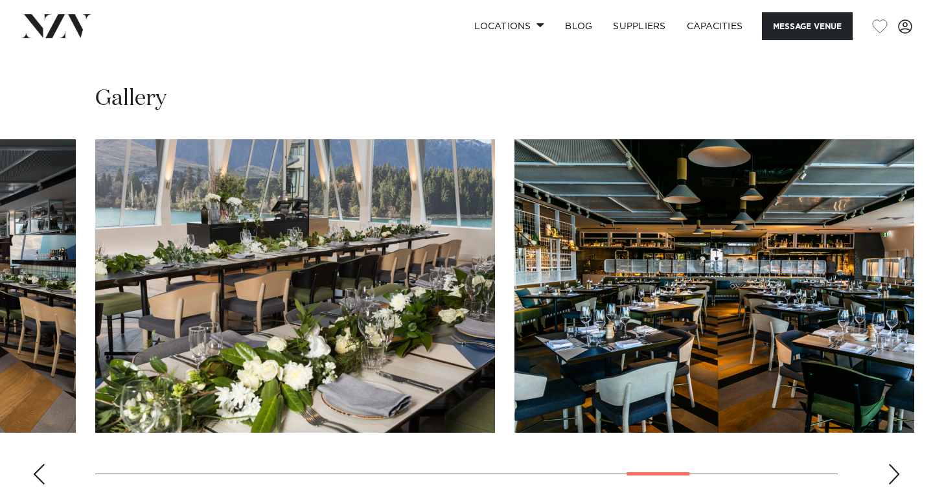
click at [891, 465] on div "Next slide" at bounding box center [894, 474] width 13 height 21
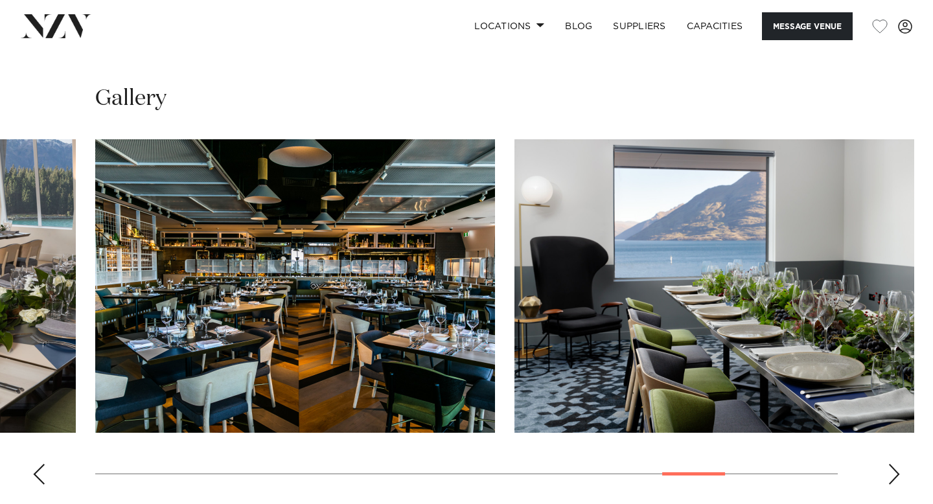
click at [891, 465] on div "Next slide" at bounding box center [894, 474] width 13 height 21
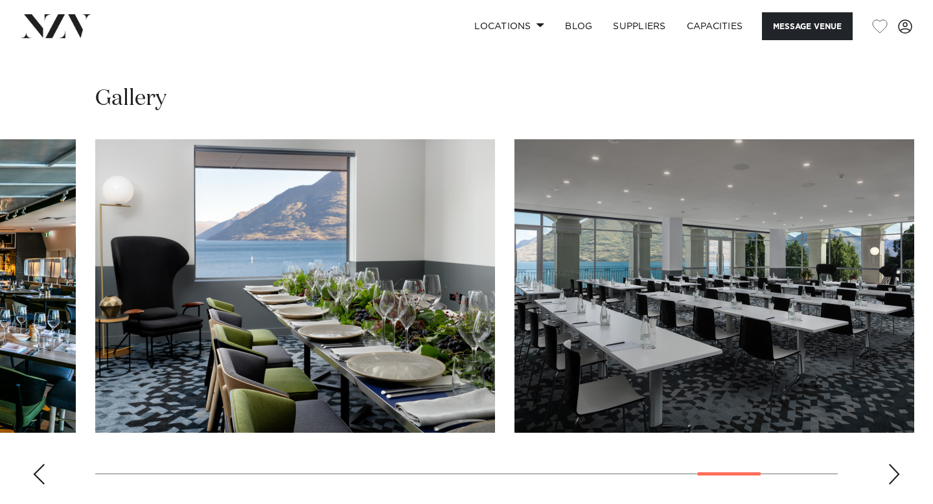
click at [891, 465] on div "Next slide" at bounding box center [894, 474] width 13 height 21
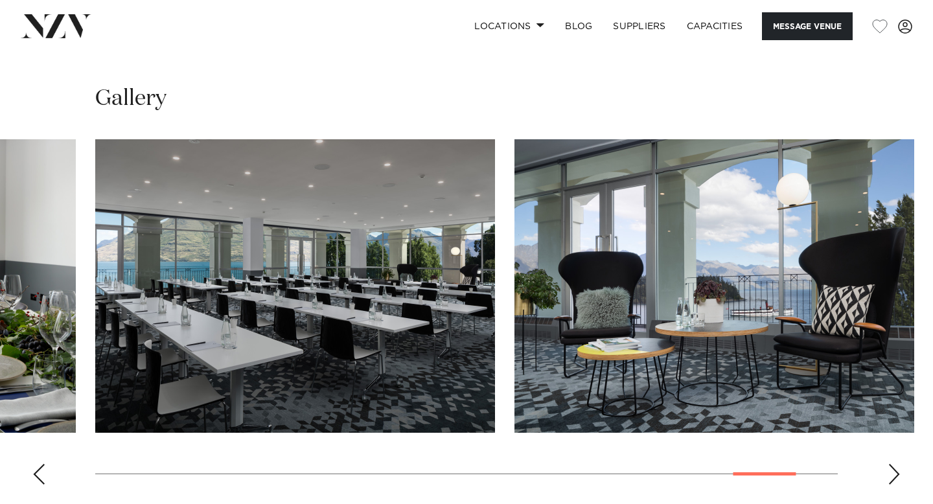
click at [891, 465] on div "Next slide" at bounding box center [894, 474] width 13 height 21
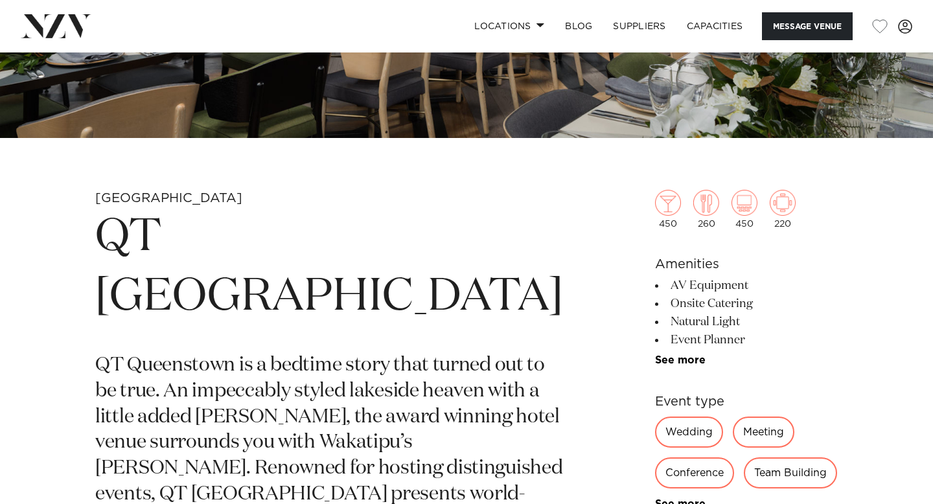
scroll to position [355, 0]
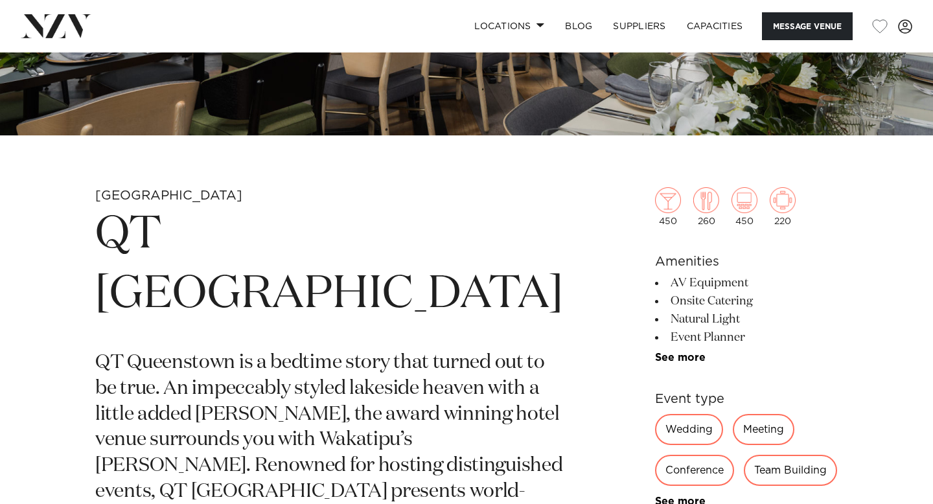
click at [285, 237] on h1 "QT [GEOGRAPHIC_DATA]" at bounding box center [329, 264] width 468 height 119
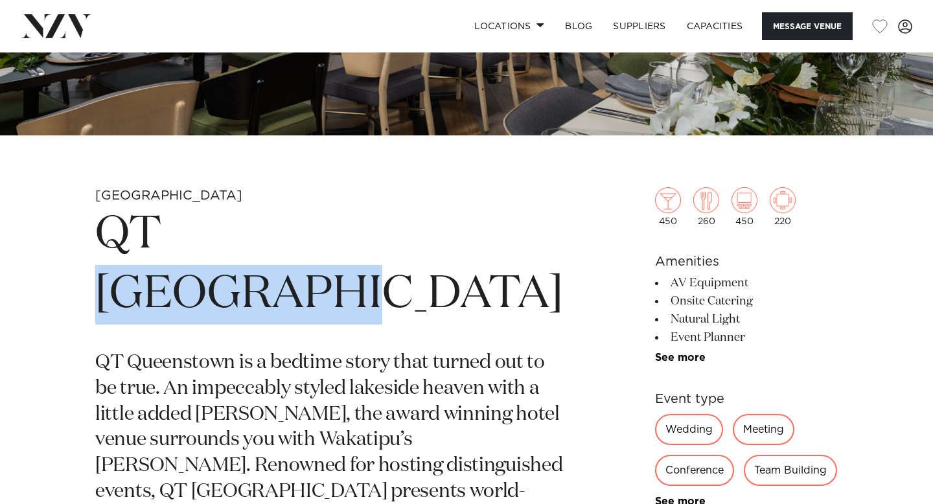
click at [285, 237] on h1 "QT Queenstown" at bounding box center [329, 264] width 468 height 119
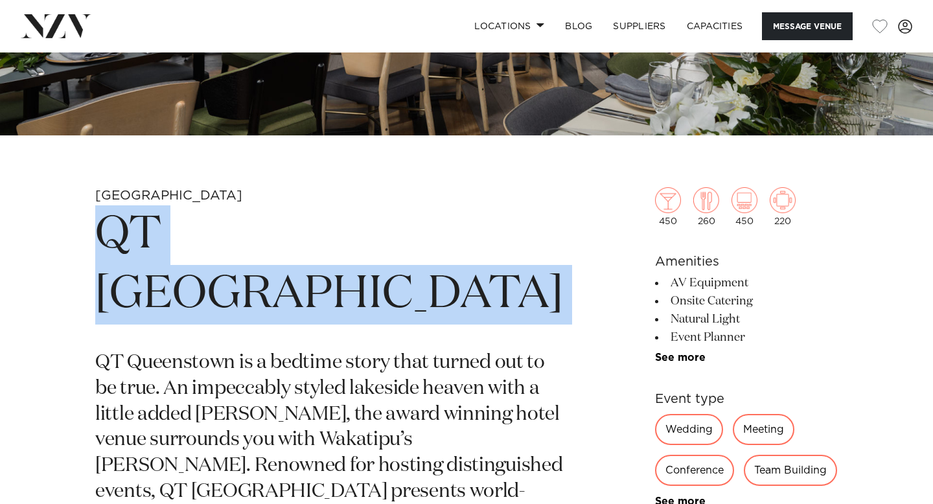
click at [285, 237] on h1 "QT Queenstown" at bounding box center [329, 264] width 468 height 119
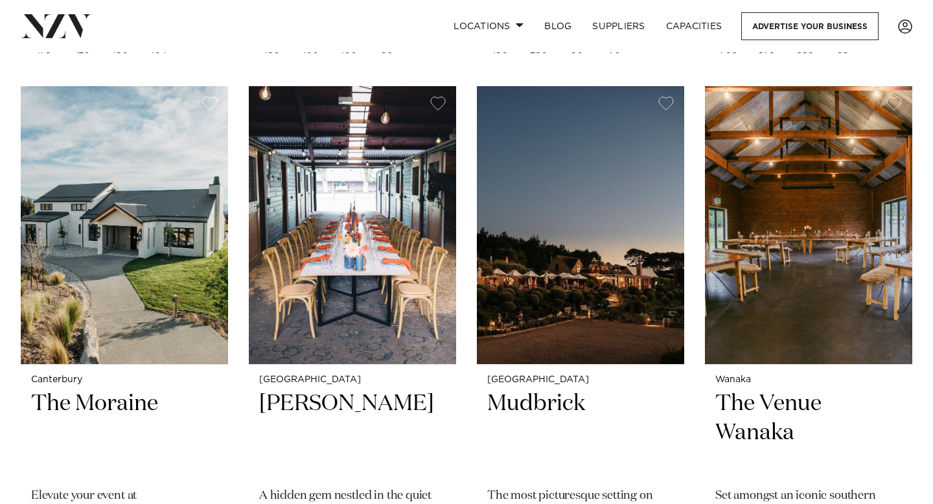
scroll to position [4732, 0]
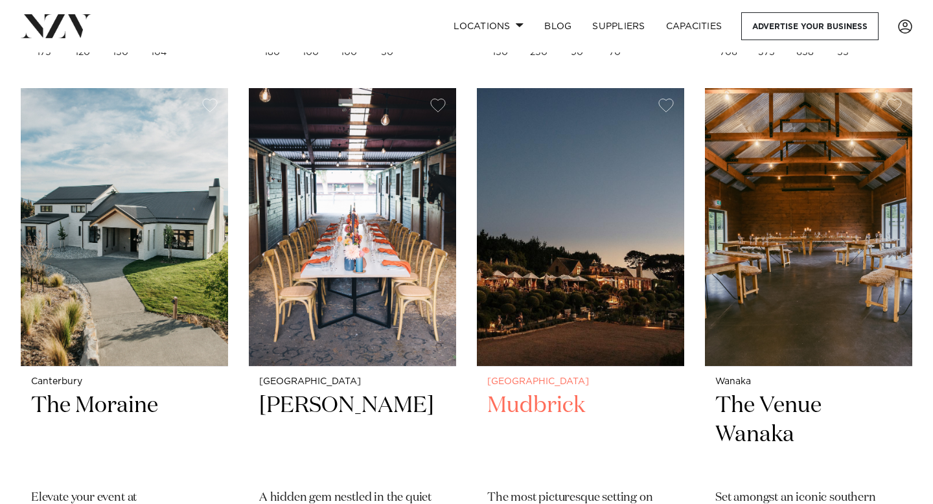
click at [642, 357] on img at bounding box center [580, 227] width 207 height 278
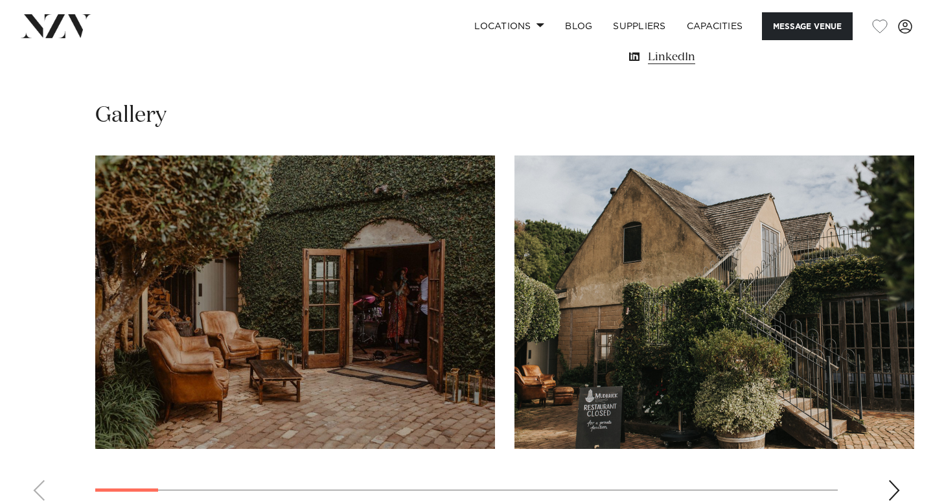
scroll to position [1262, 0]
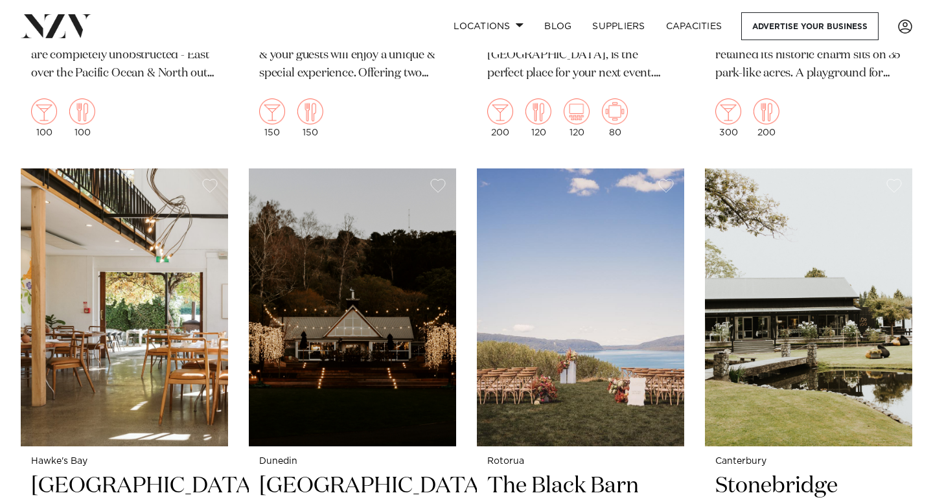
scroll to position [8679, 0]
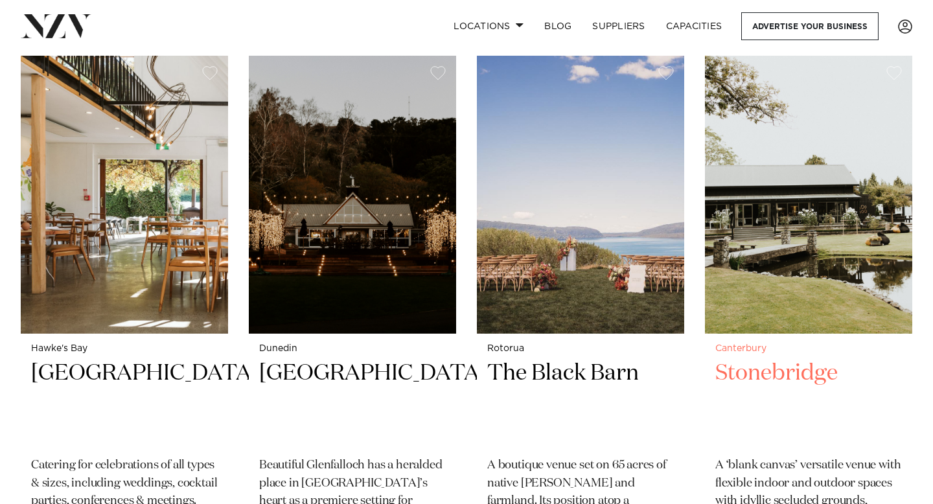
click at [797, 285] on img at bounding box center [808, 195] width 207 height 278
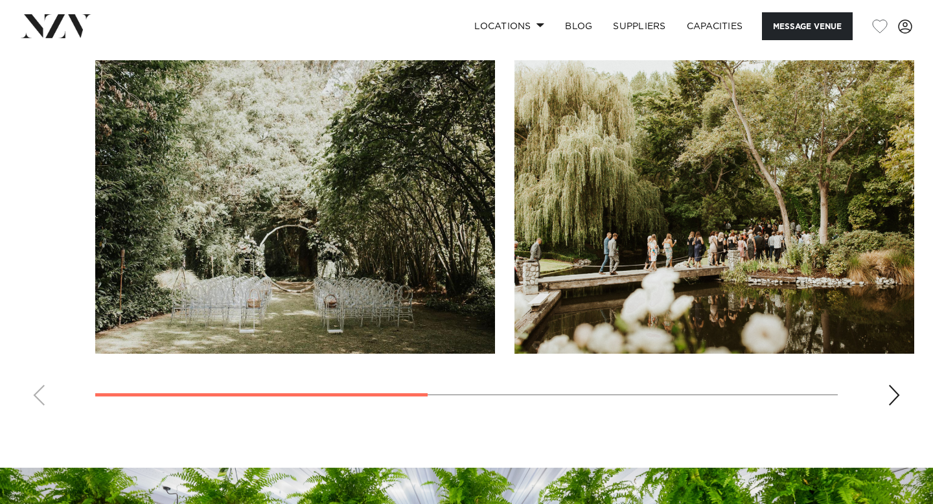
scroll to position [965, 0]
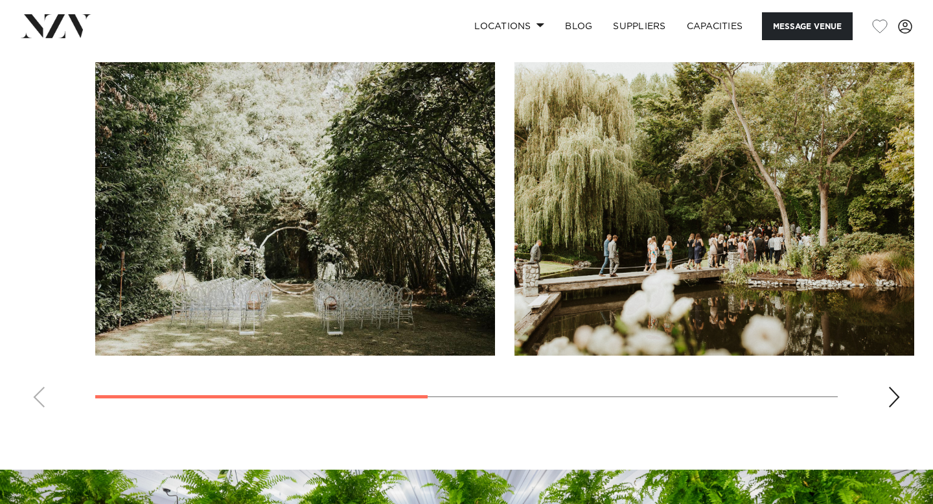
click at [902, 401] on swiper-container at bounding box center [466, 240] width 933 height 356
click at [893, 402] on div "Next slide" at bounding box center [894, 397] width 13 height 21
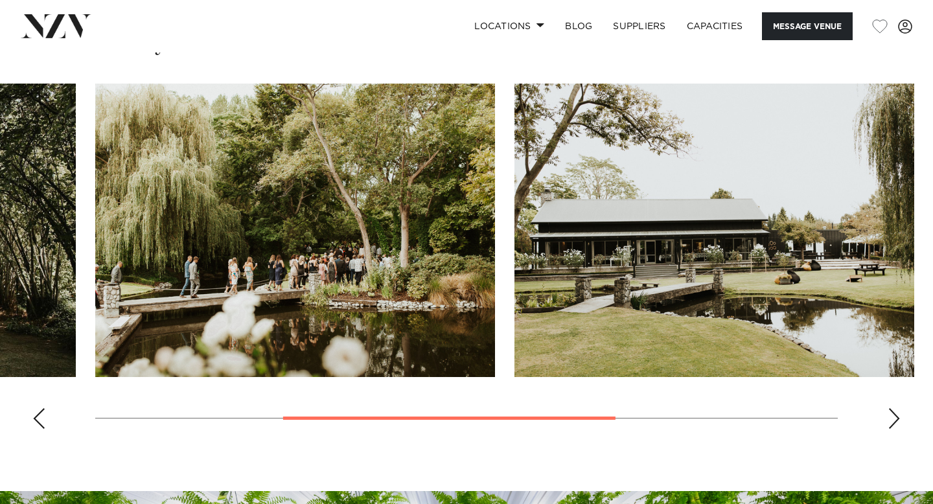
scroll to position [941, 0]
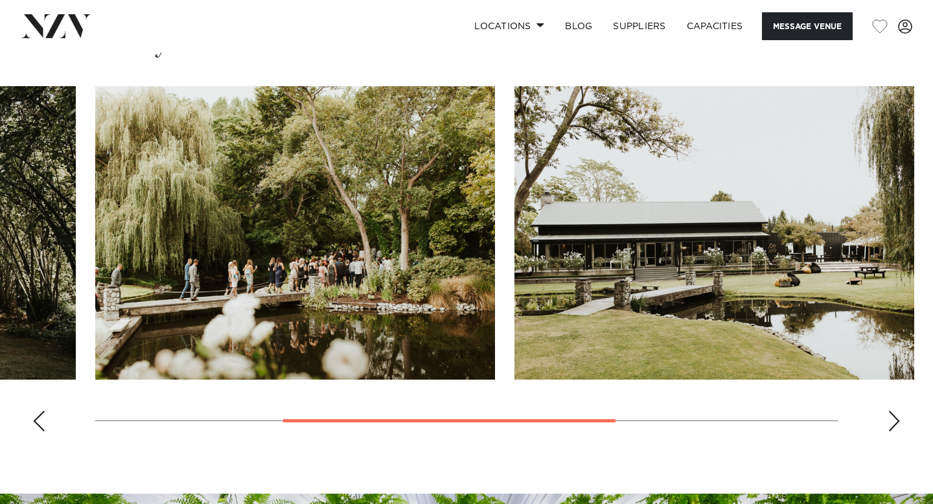
click at [892, 423] on div "Next slide" at bounding box center [894, 421] width 13 height 21
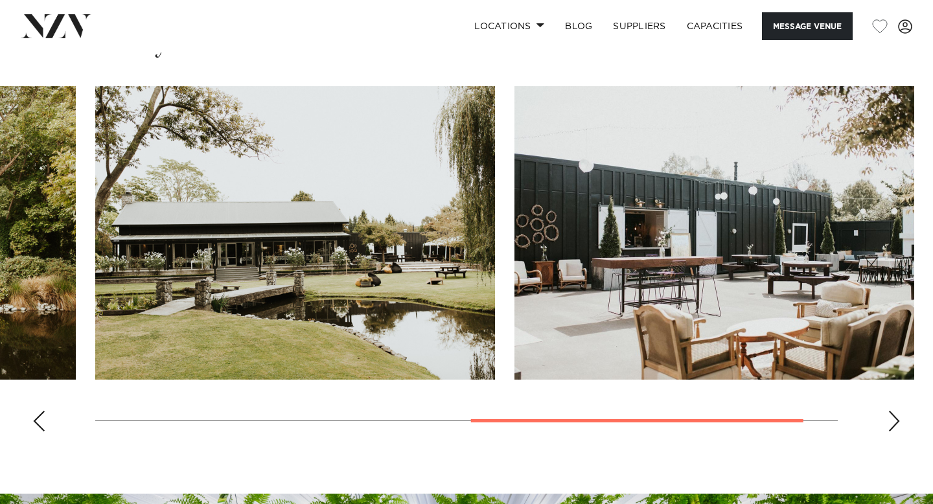
click at [892, 423] on div "Next slide" at bounding box center [894, 421] width 13 height 21
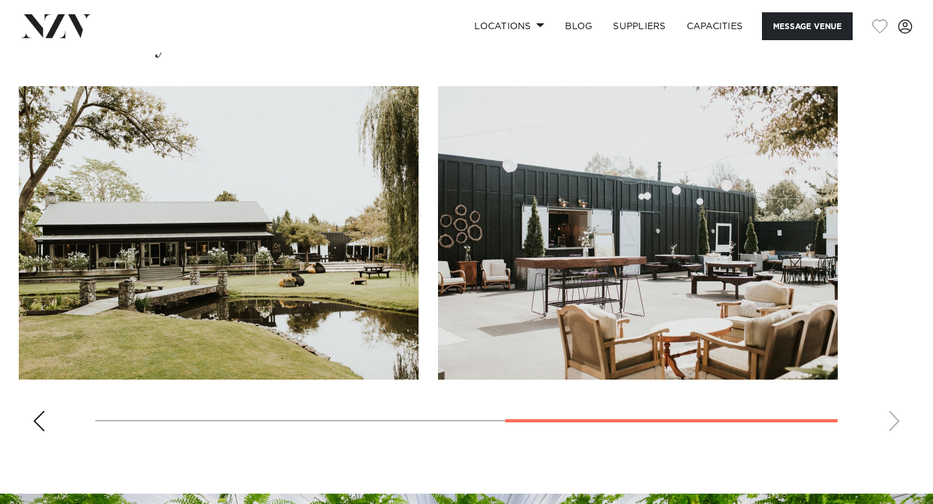
click at [892, 423] on swiper-container at bounding box center [466, 264] width 933 height 356
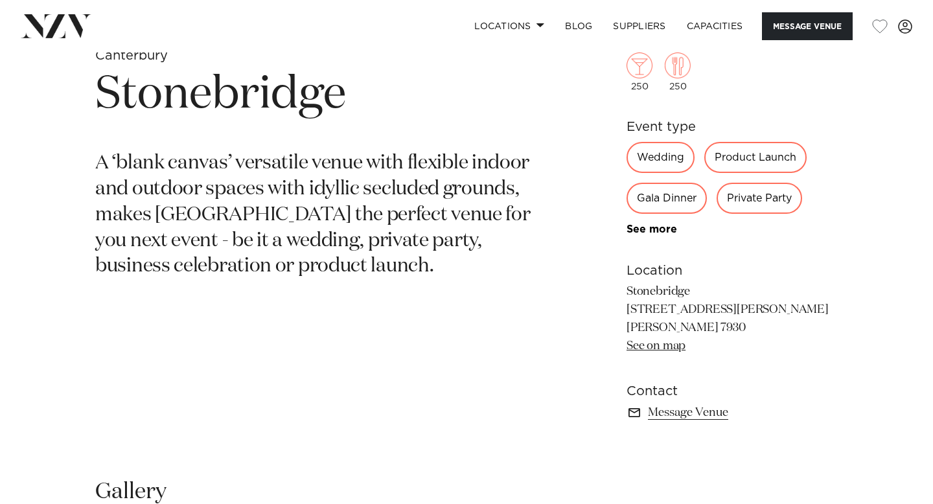
scroll to position [0, 0]
